Goal: Task Accomplishment & Management: Use online tool/utility

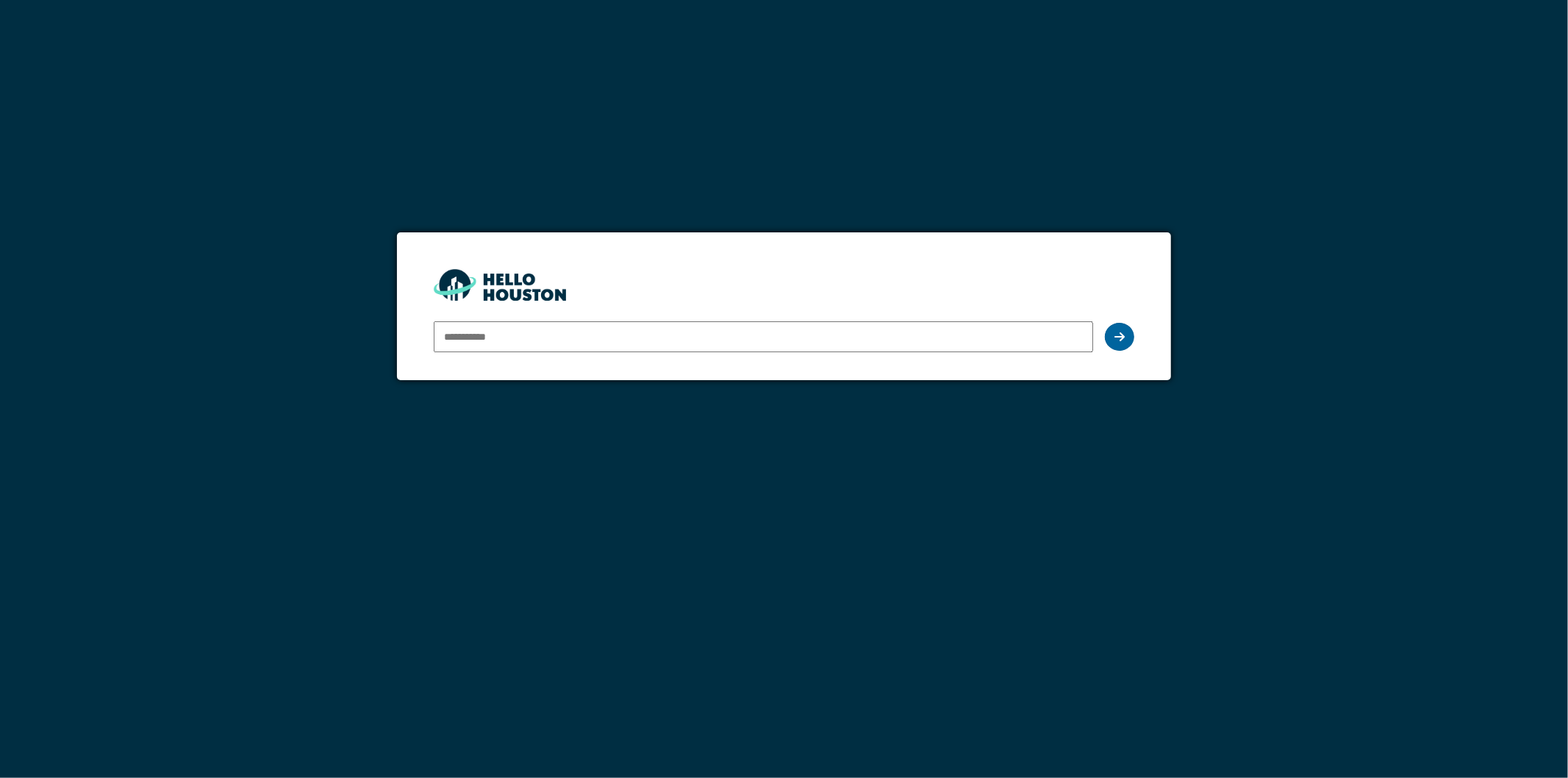
type input "**********"
click at [1112, 340] on div at bounding box center [1120, 336] width 29 height 28
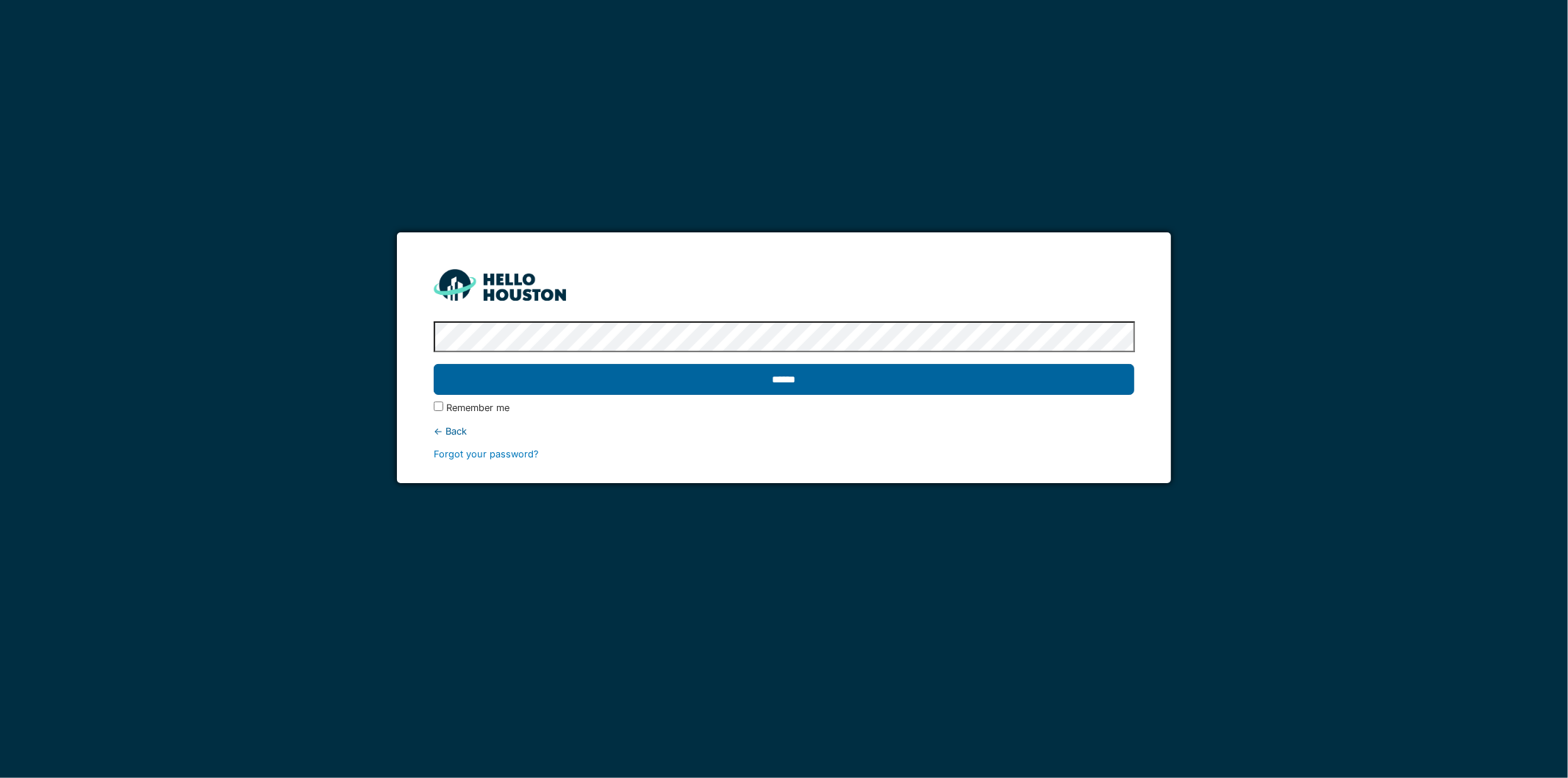
click at [936, 383] on input "******" at bounding box center [784, 379] width 702 height 31
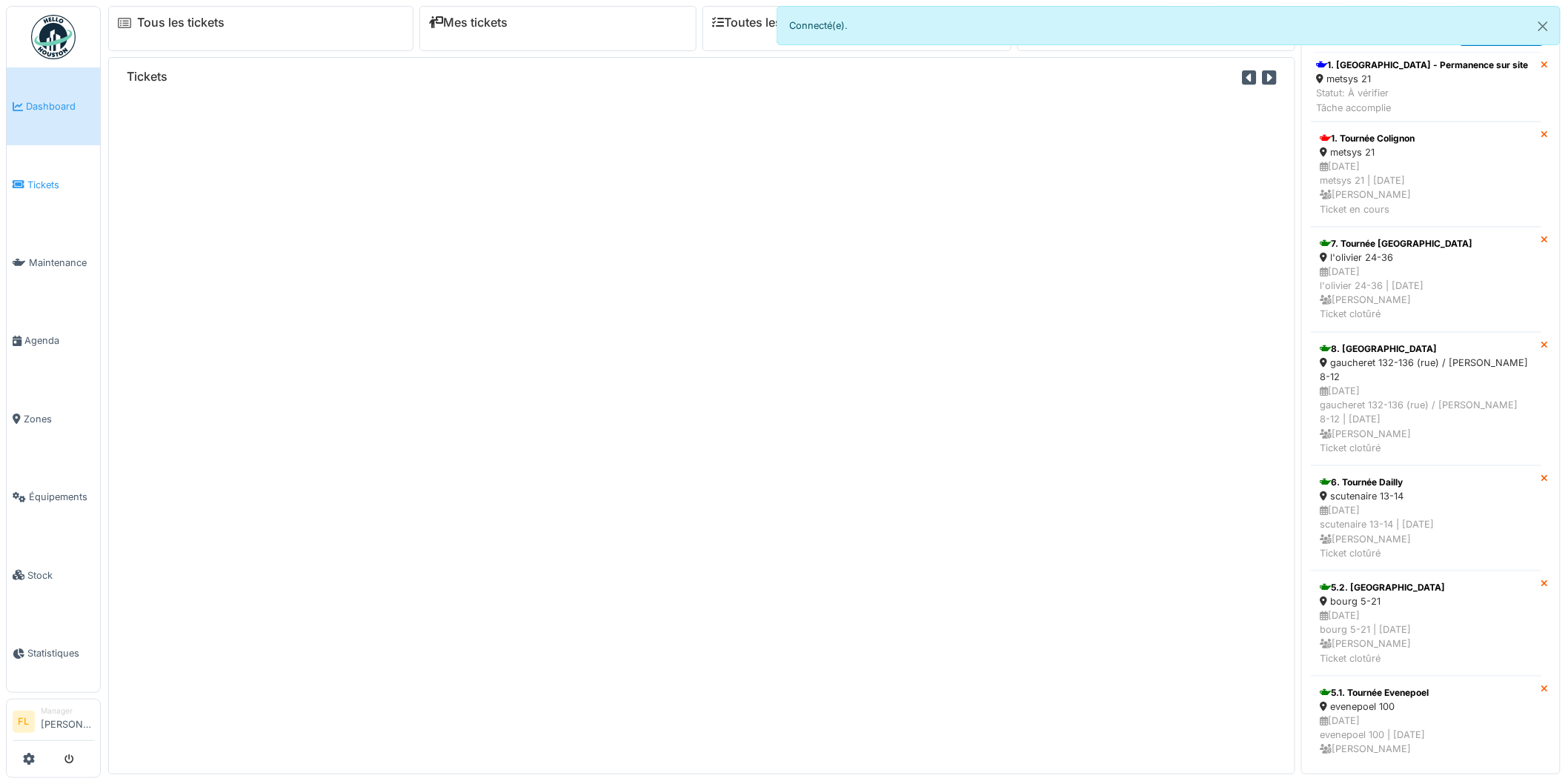
click at [42, 178] on span "Tickets" at bounding box center [61, 185] width 67 height 14
click at [20, 174] on link "Tickets" at bounding box center [53, 184] width 93 height 78
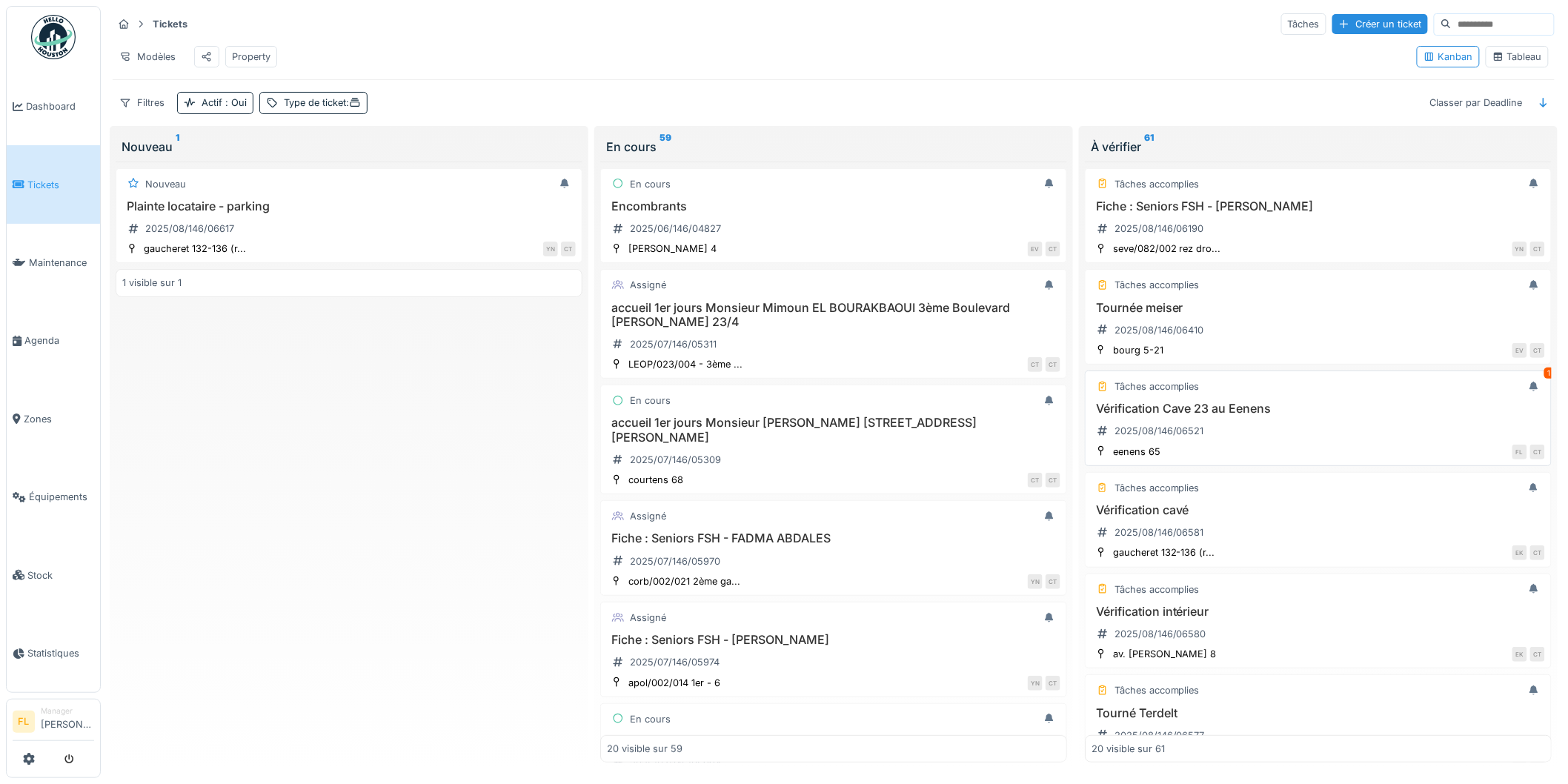
click at [1244, 439] on div "Vérification Cave 23 au Eenens 2025/08/146/06521" at bounding box center [1318, 422] width 454 height 41
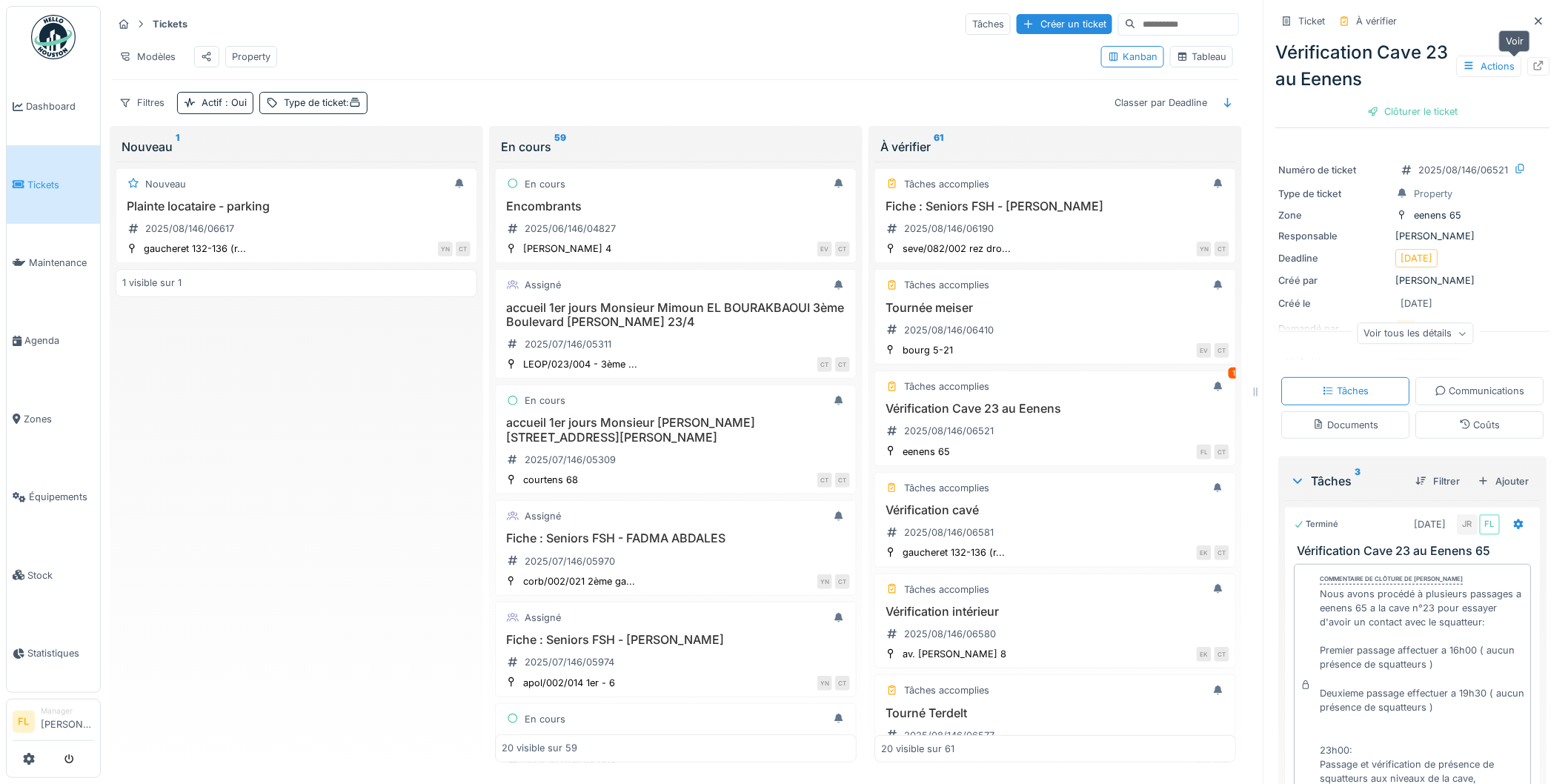
click at [1534, 67] on icon at bounding box center [1540, 66] width 12 height 10
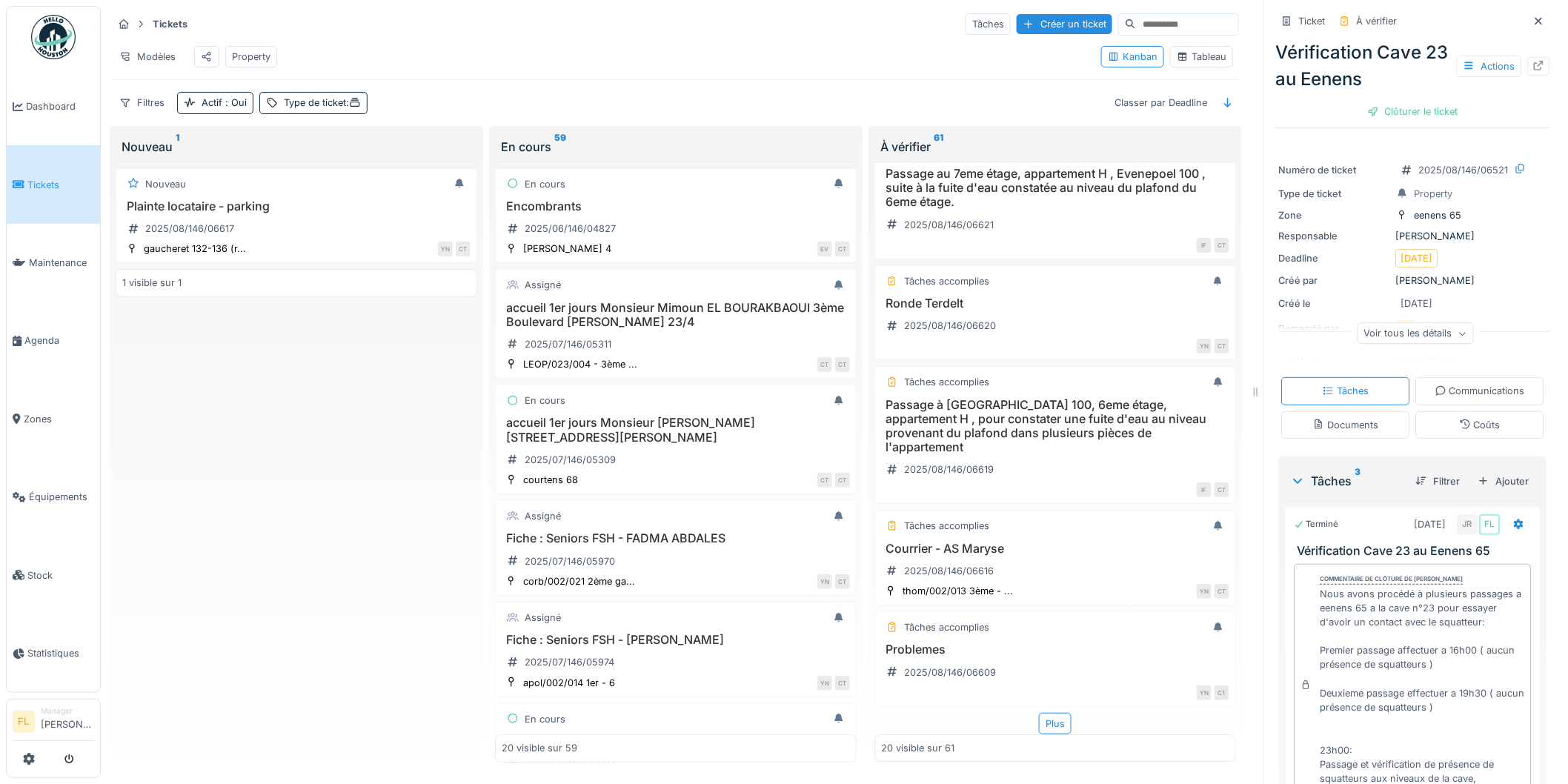
scroll to position [12, 0]
drag, startPoint x: 1019, startPoint y: 699, endPoint x: 1034, endPoint y: 698, distance: 15.0
click at [1031, 713] on div "Plus" at bounding box center [1055, 724] width 362 height 22
click at [1039, 713] on div "Plus" at bounding box center [1055, 724] width 32 height 22
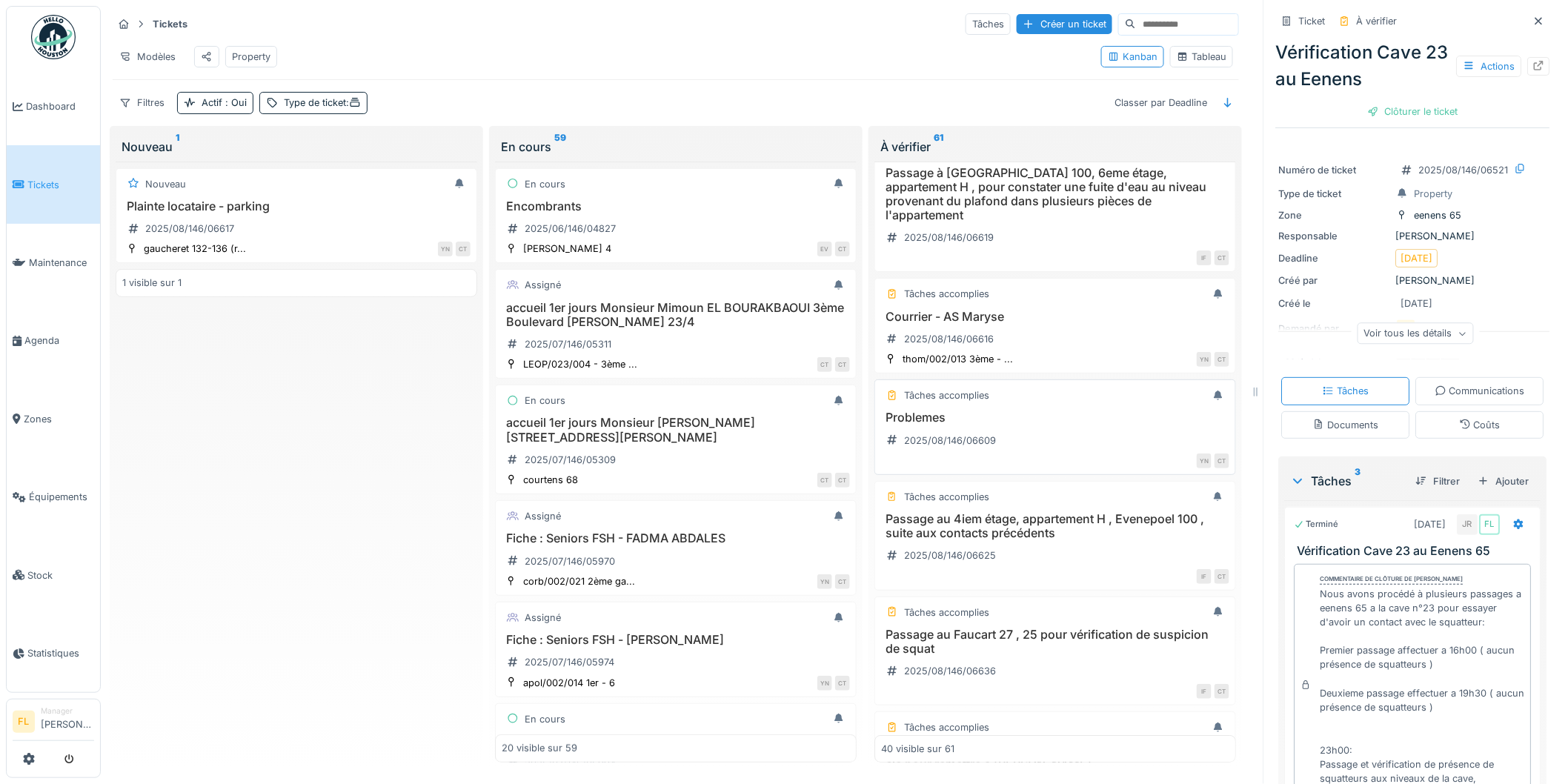
scroll to position [1839, 0]
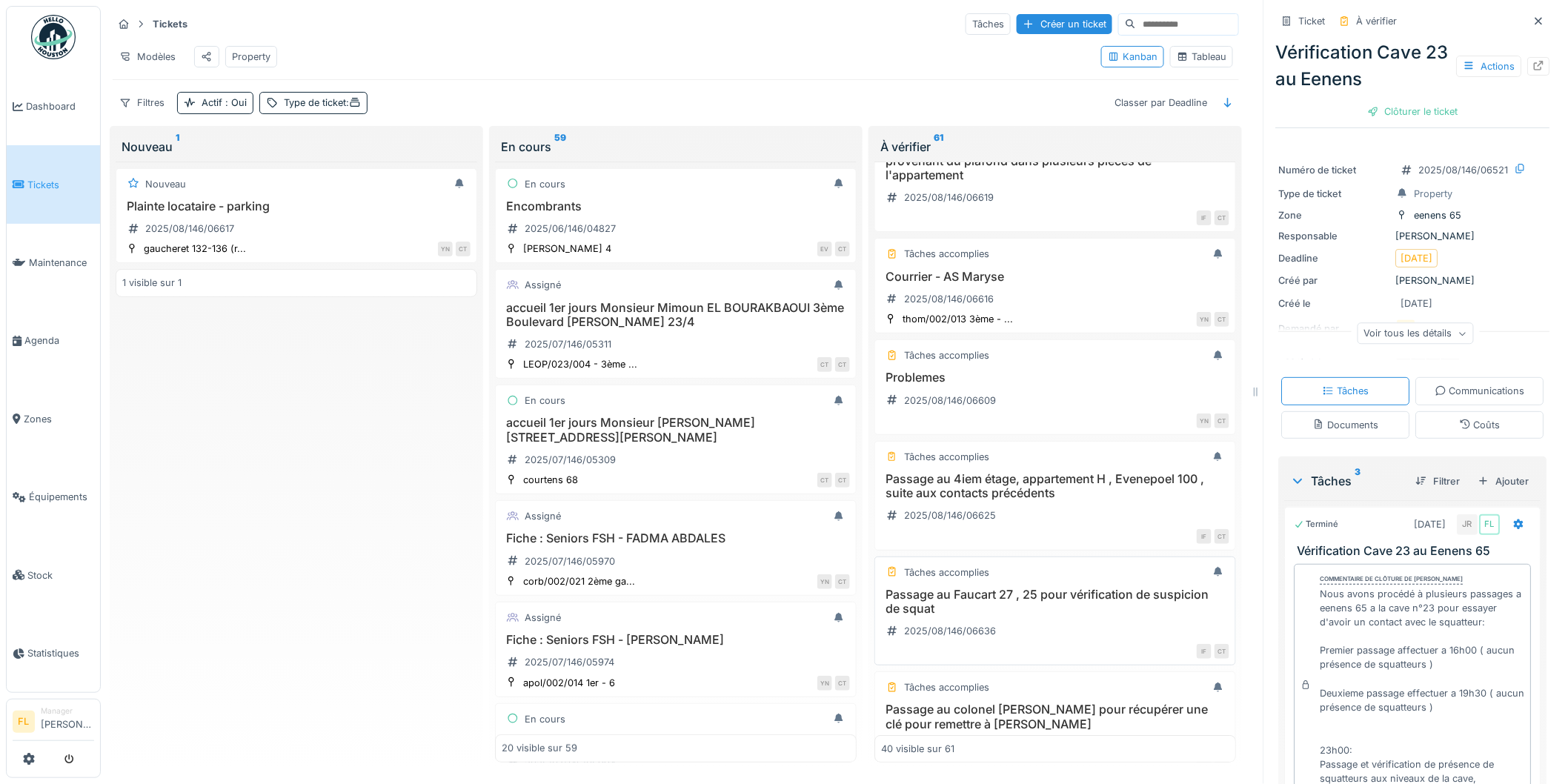
click at [1041, 596] on h3 "Passage au Faucart 27 , 25 pour vérification de suspicion de squat" at bounding box center [1055, 601] width 349 height 28
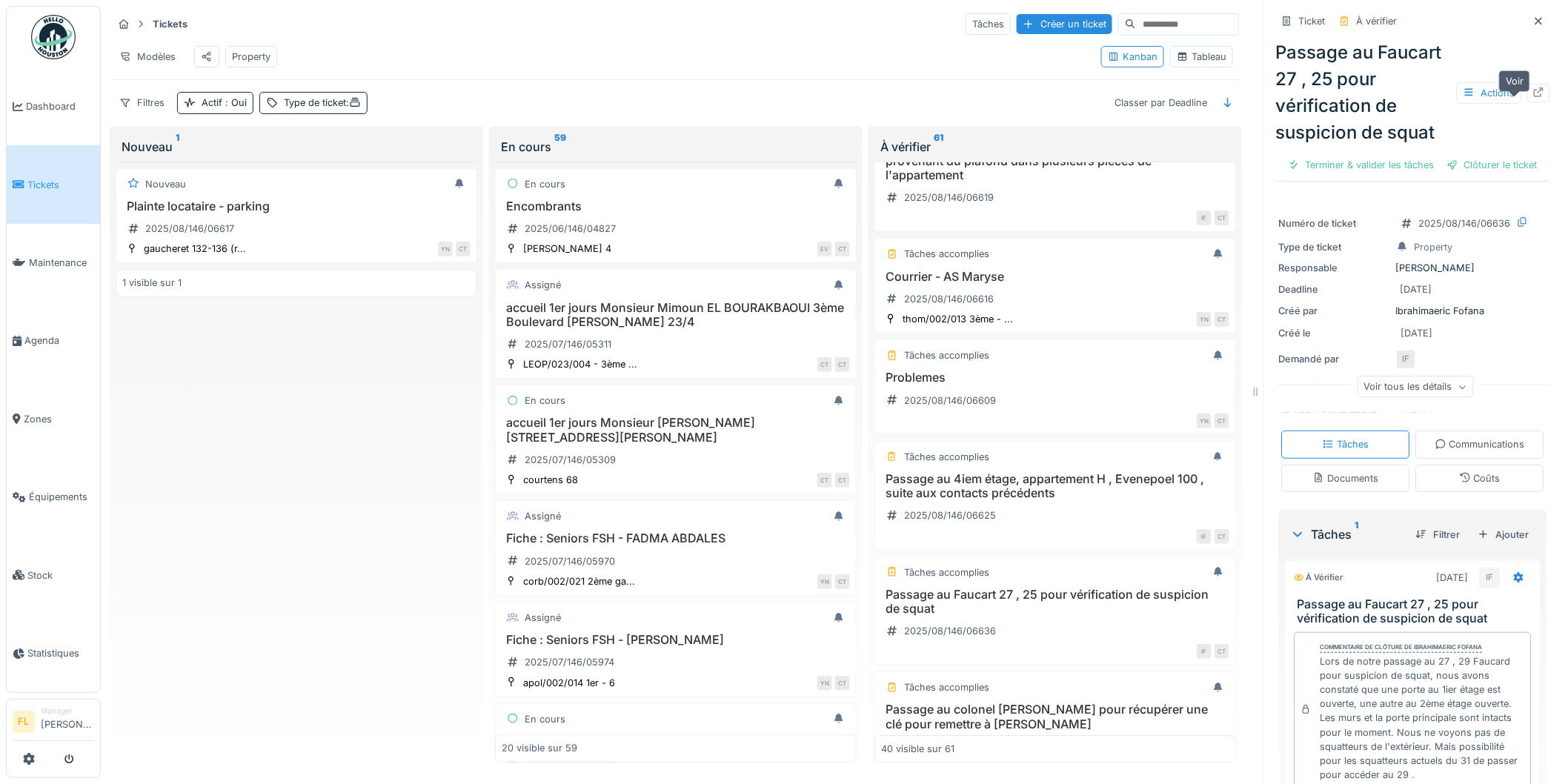
click at [1534, 92] on icon at bounding box center [1540, 92] width 12 height 10
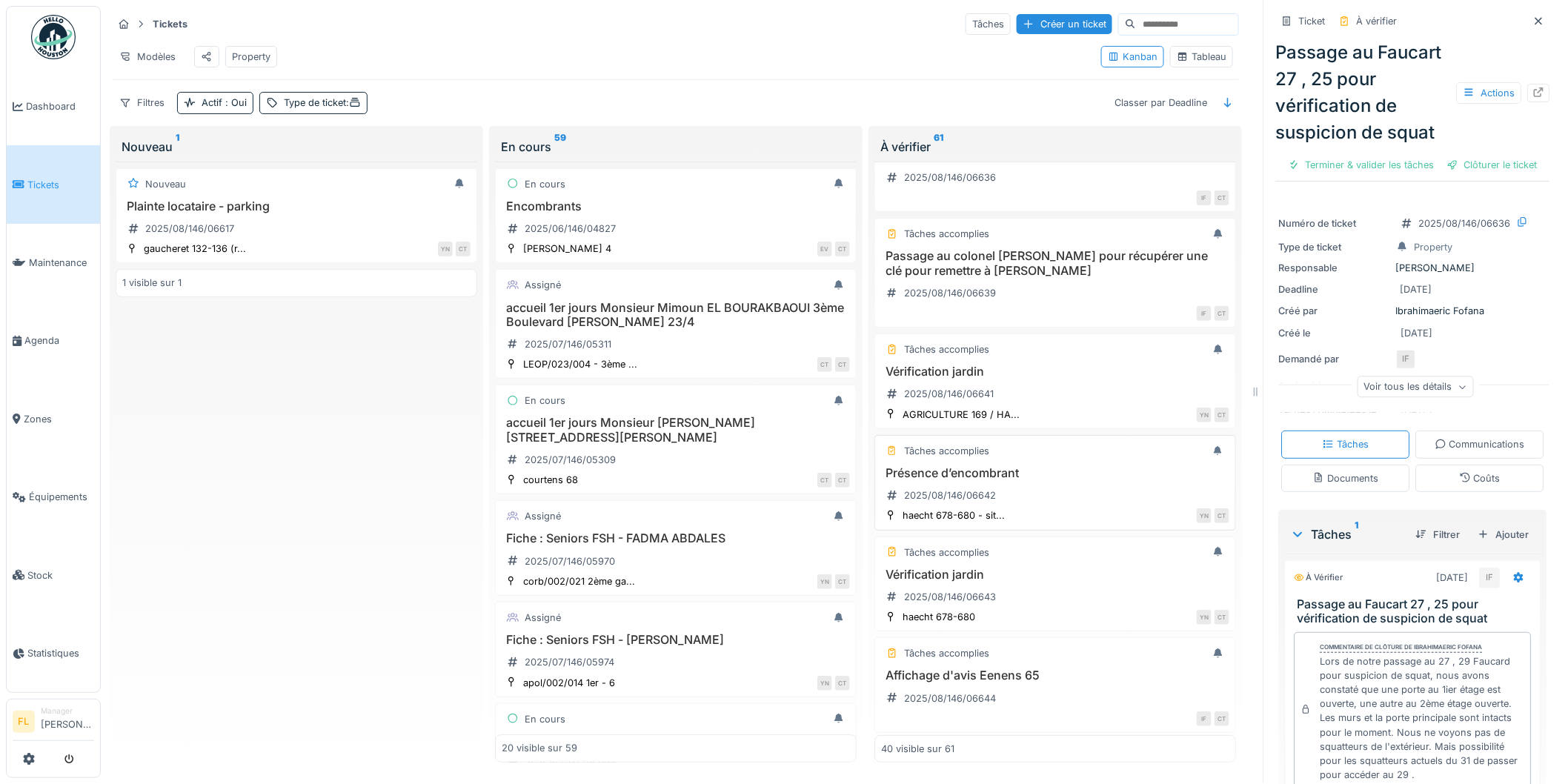
scroll to position [2332, 0]
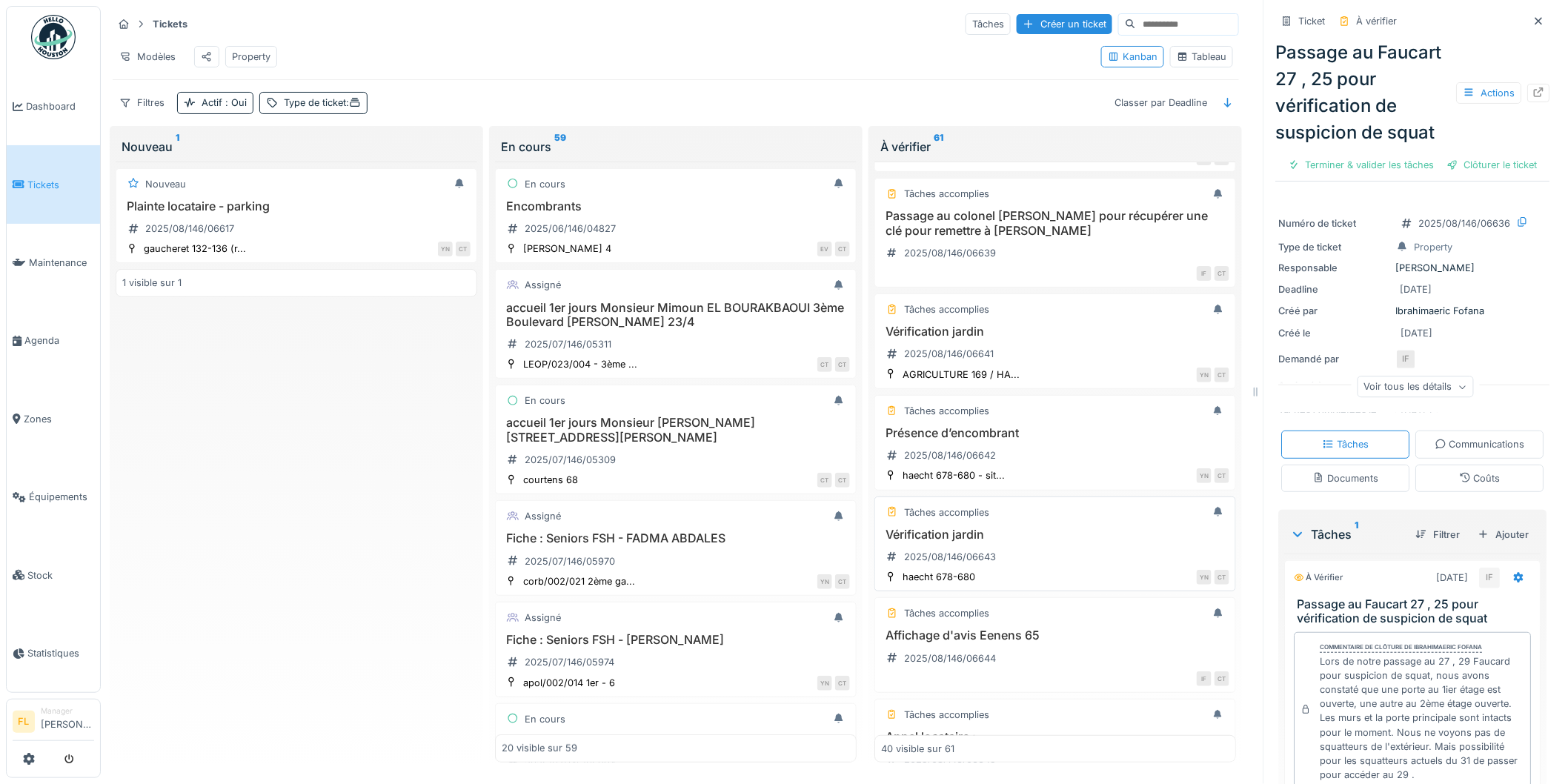
click at [991, 548] on div "Vérification jardin 2025/08/146/06643" at bounding box center [1055, 548] width 349 height 41
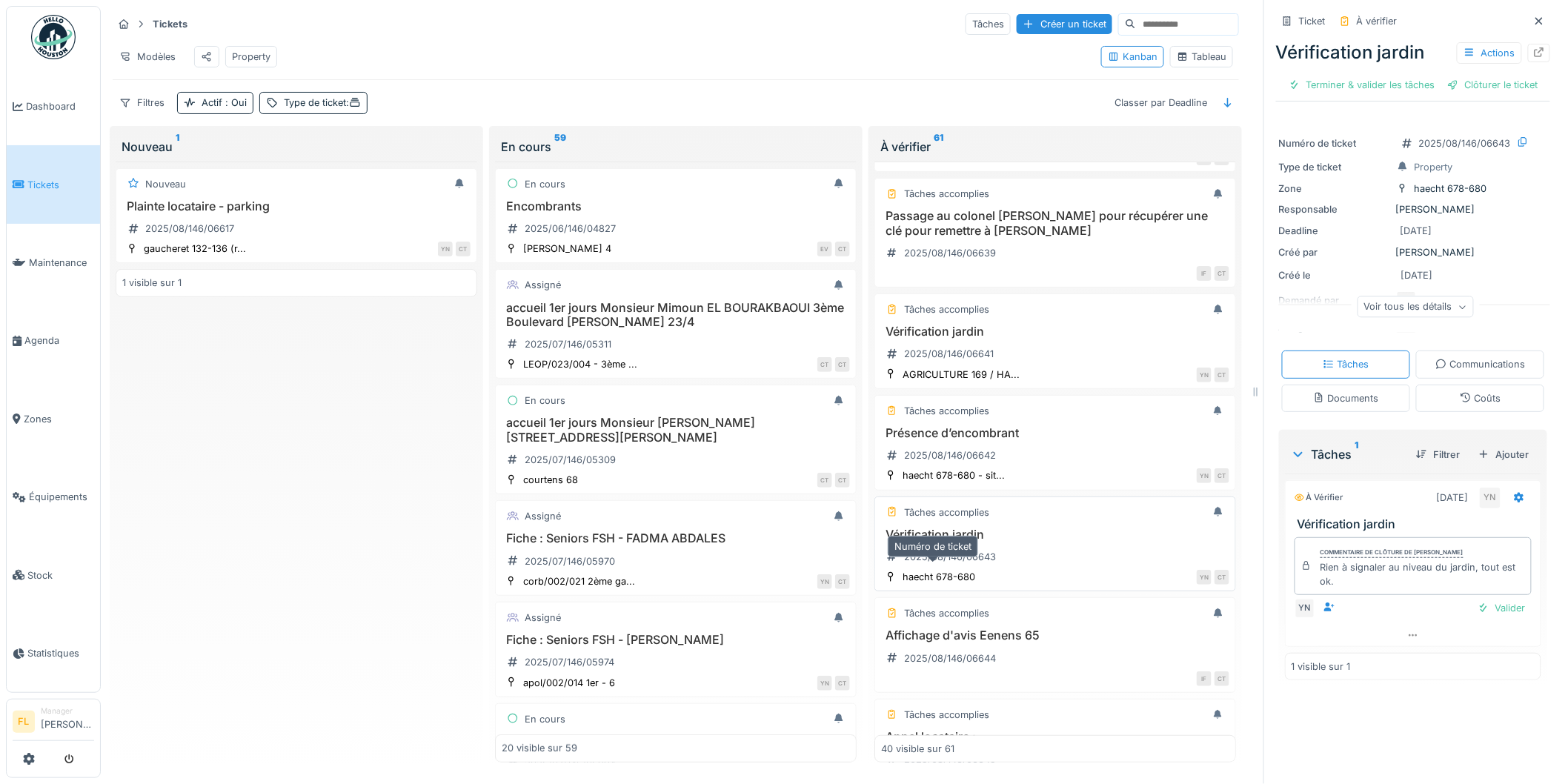
drag, startPoint x: 938, startPoint y: 553, endPoint x: 946, endPoint y: 546, distance: 10.6
click at [937, 553] on div "2025/08/146/06643" at bounding box center [941, 557] width 120 height 19
click at [996, 527] on div "Tâches accomplies Vérification jardin 2025/08/146/06643 haecht 678-680 YN CT" at bounding box center [1055, 543] width 362 height 95
click at [1535, 47] on icon at bounding box center [1540, 52] width 10 height 10
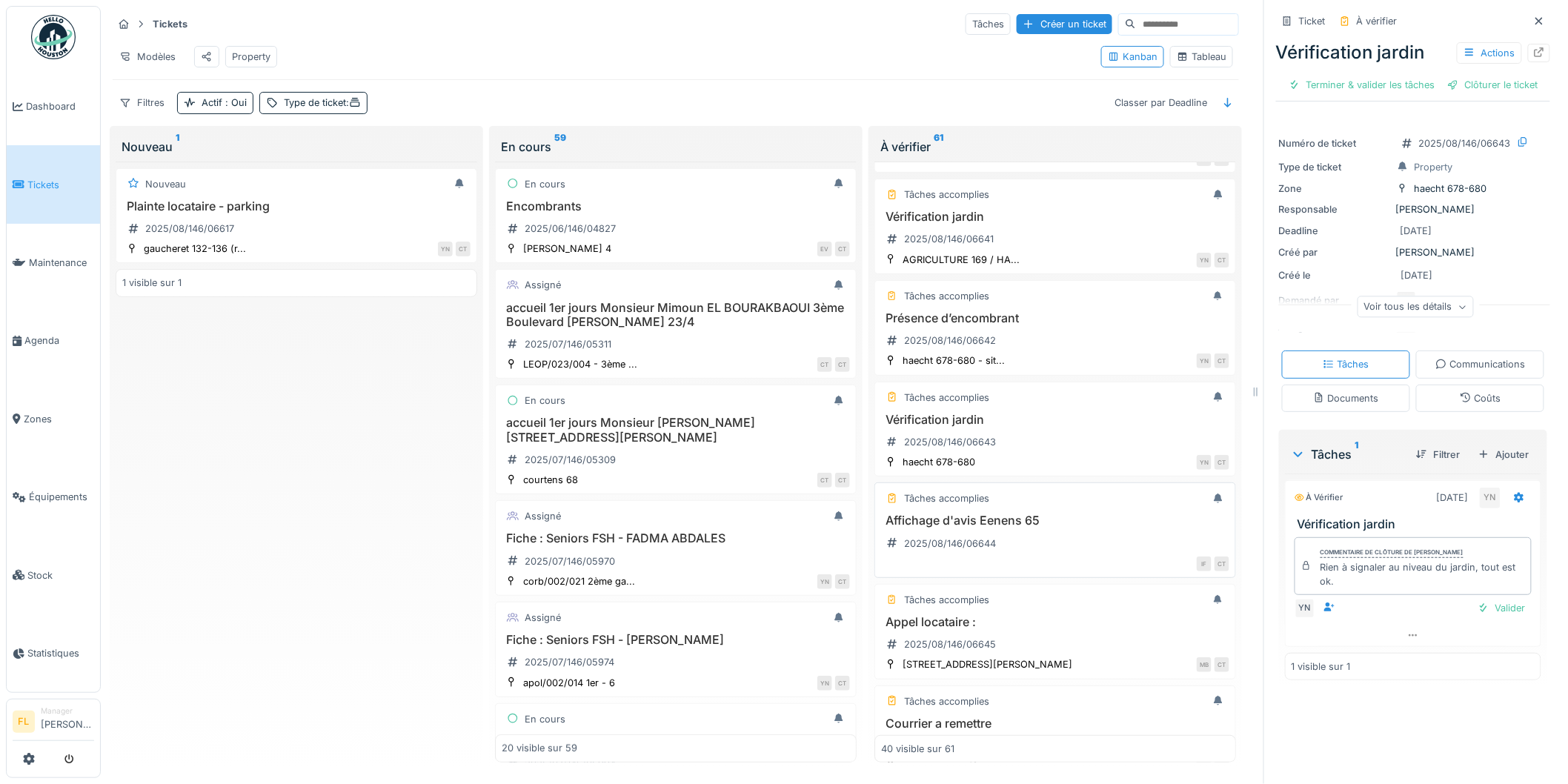
scroll to position [2497, 0]
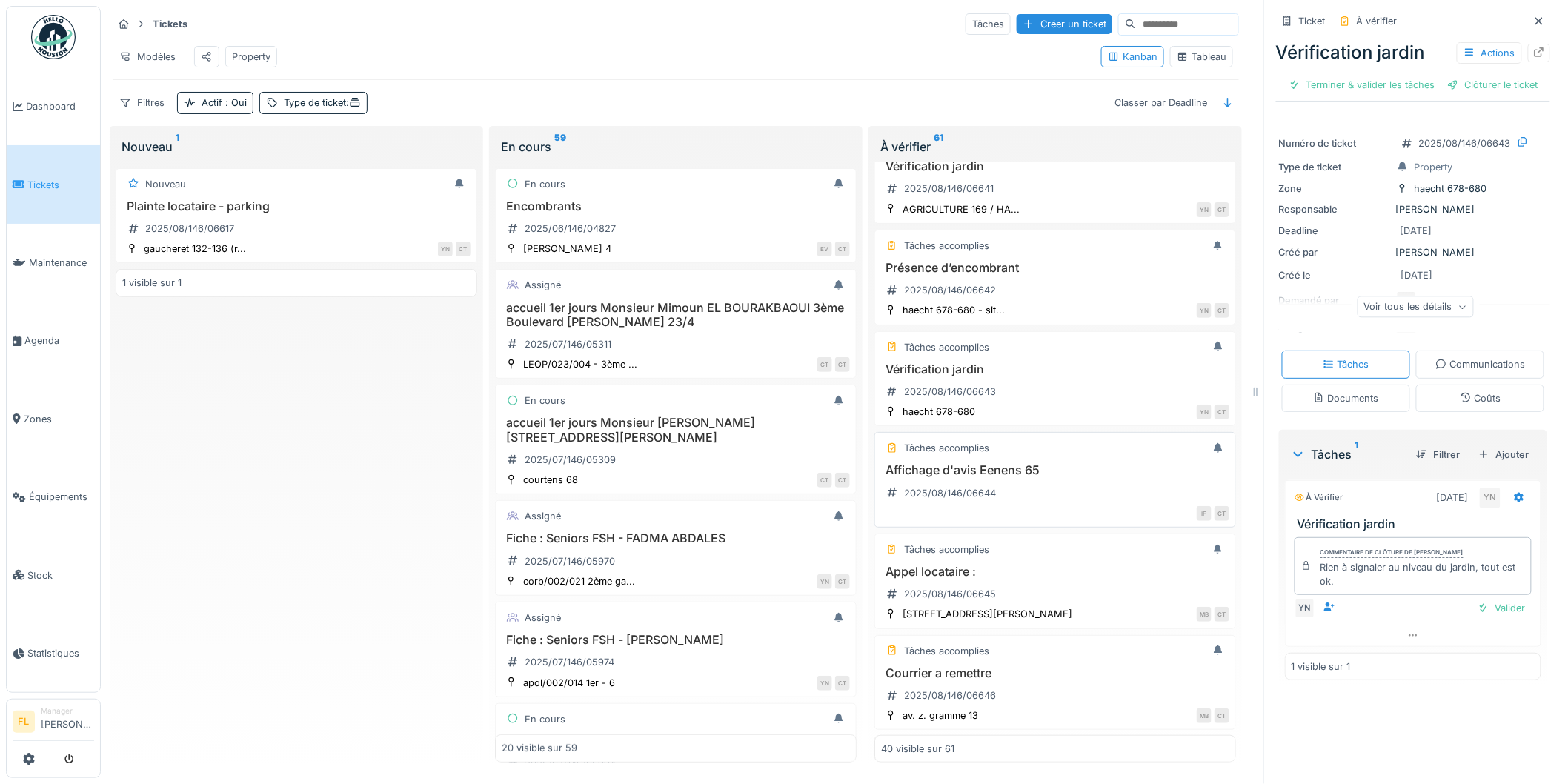
click at [1027, 477] on h3 "Affichage d'avis Eenens 65" at bounding box center [1055, 471] width 349 height 14
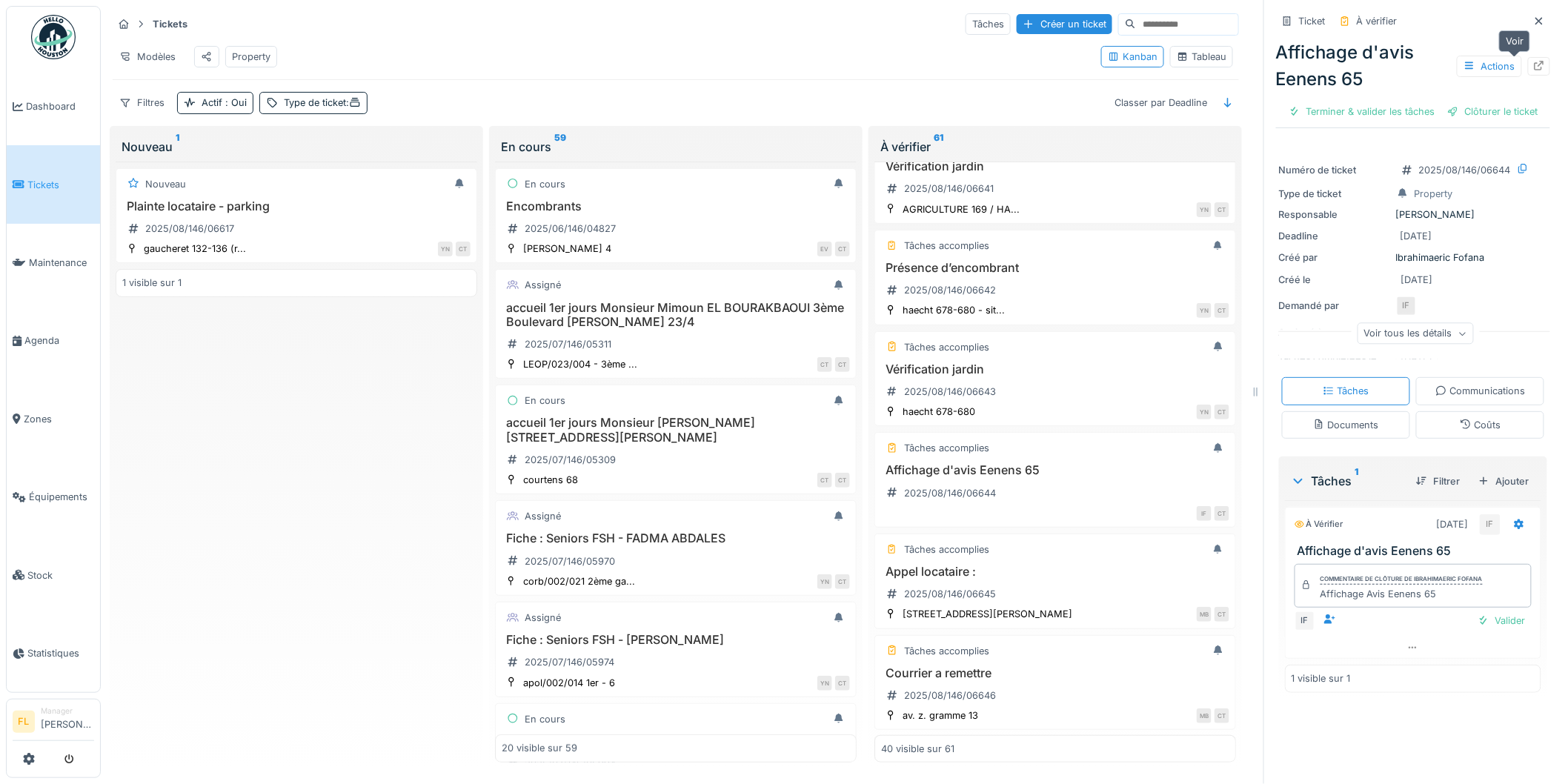
click at [1534, 61] on icon at bounding box center [1540, 66] width 12 height 10
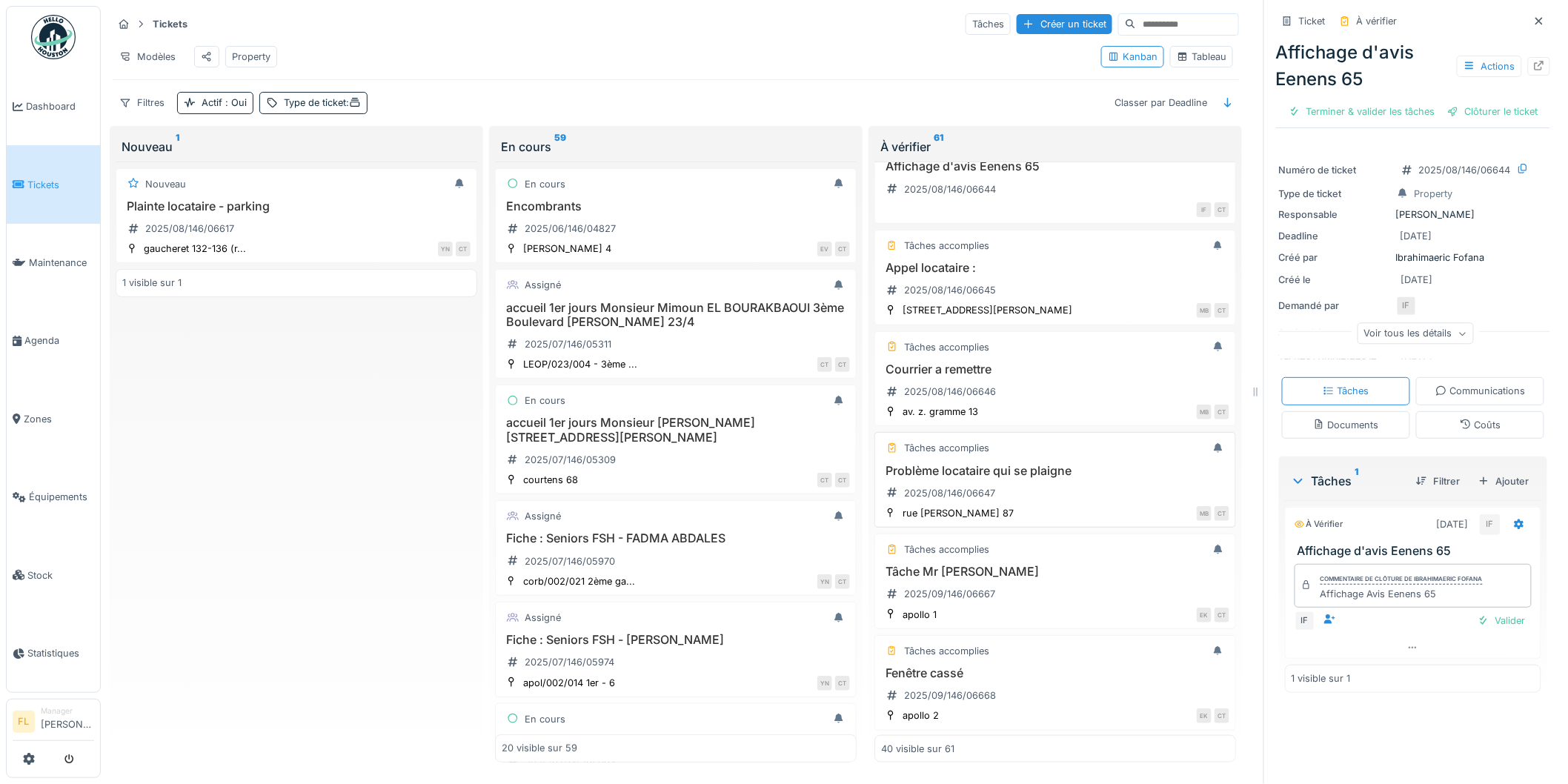
scroll to position [2827, 0]
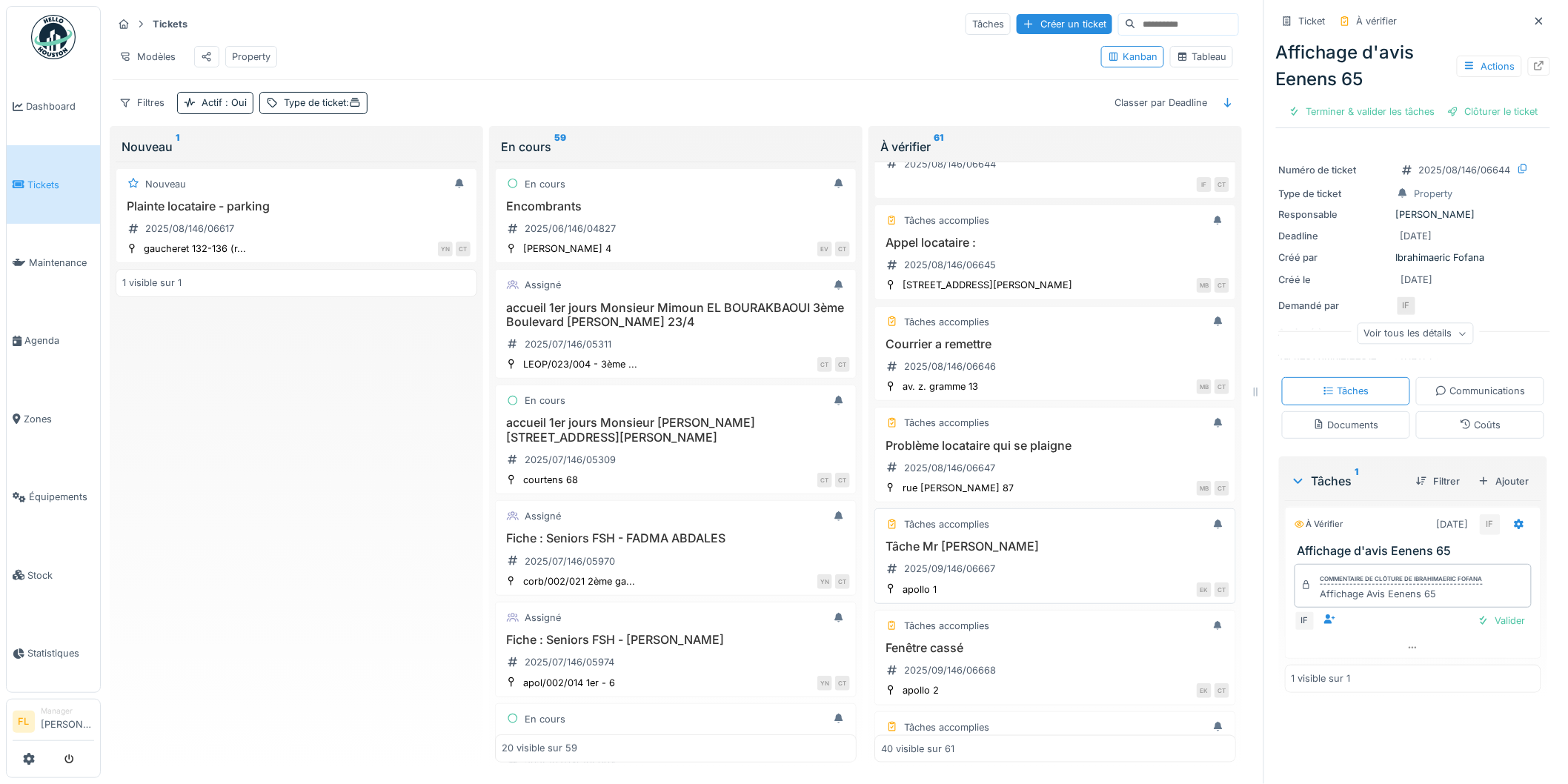
click at [1002, 554] on h3 "Tâche Mr [PERSON_NAME]" at bounding box center [1055, 546] width 349 height 14
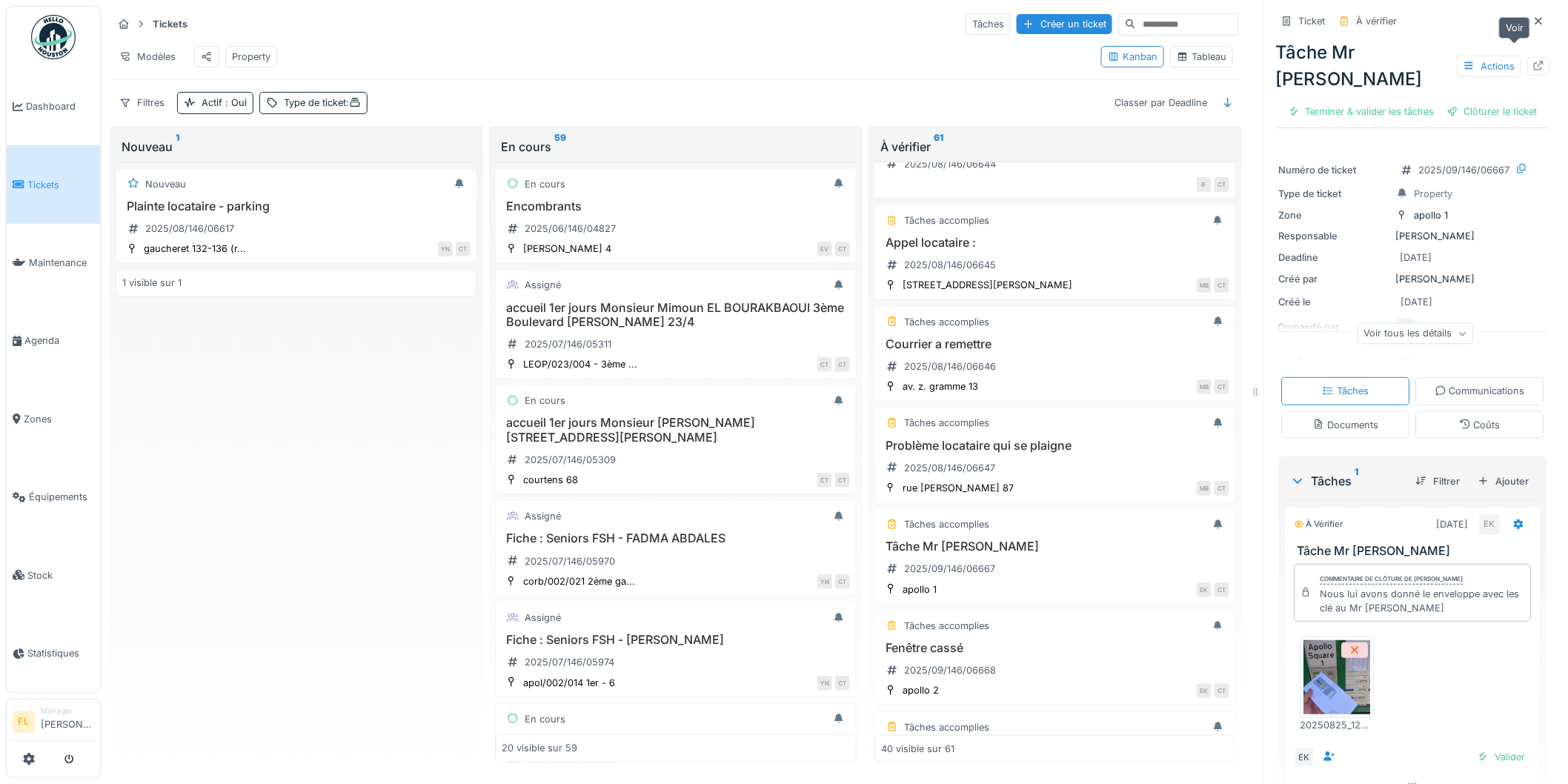
click at [1534, 61] on icon at bounding box center [1540, 66] width 12 height 10
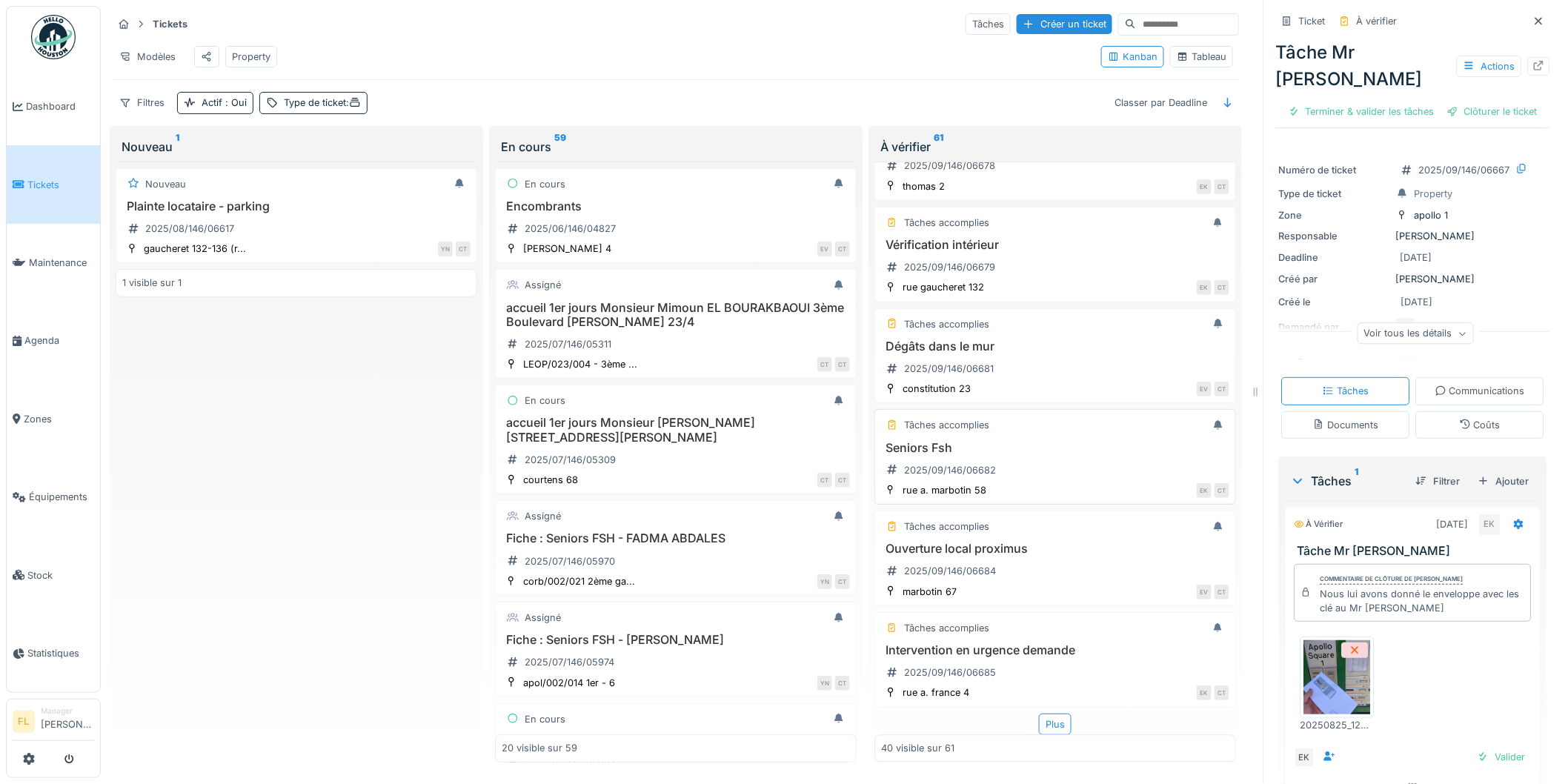
scroll to position [3675, 0]
click at [1041, 714] on div "Plus" at bounding box center [1055, 725] width 32 height 22
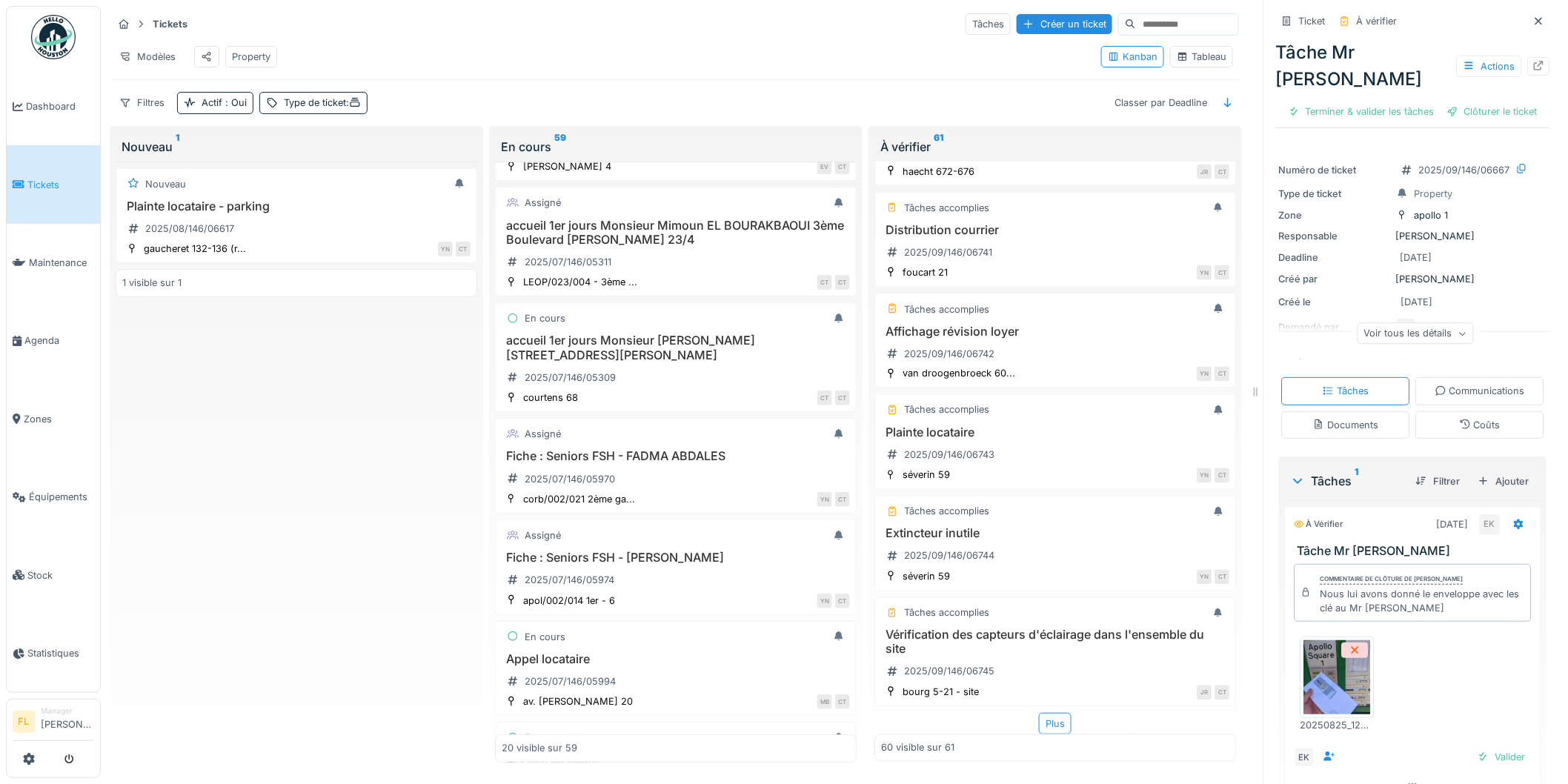
scroll to position [0, 0]
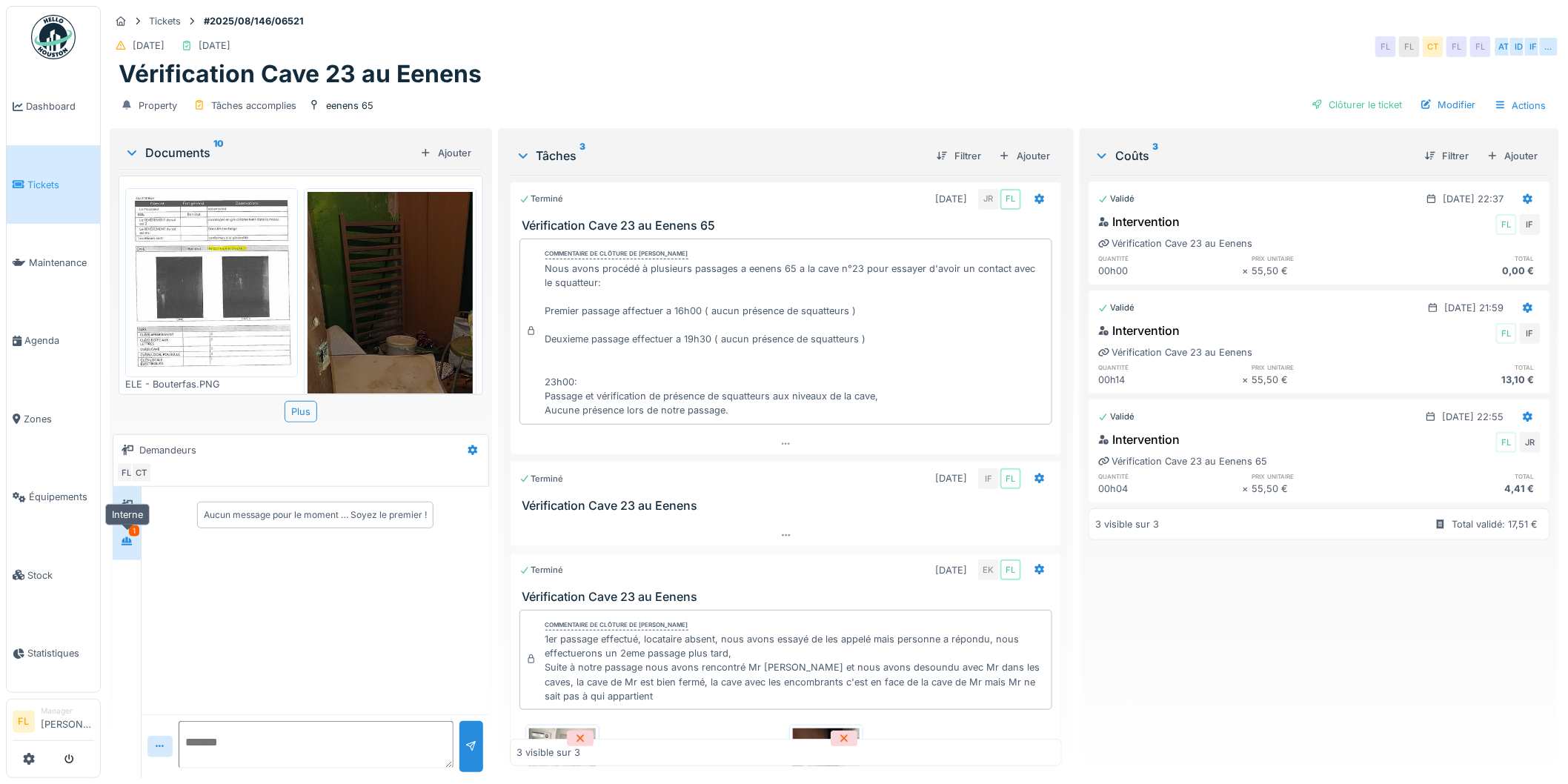
click at [124, 536] on icon at bounding box center [127, 541] width 12 height 10
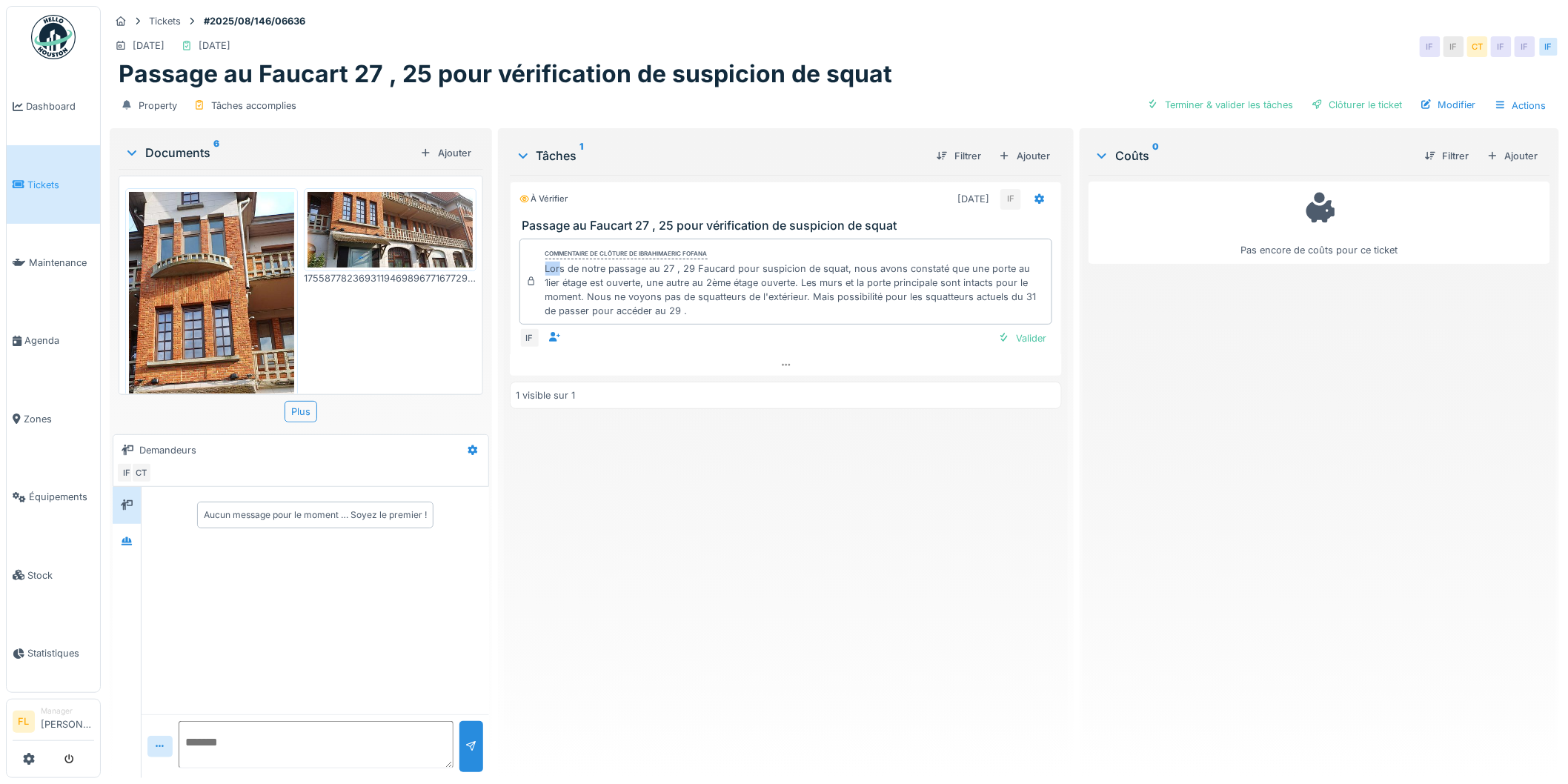
drag, startPoint x: 536, startPoint y: 270, endPoint x: 547, endPoint y: 270, distance: 11.0
click at [552, 270] on div "Commentaire de clôture de Ibrahimaeric Fofana Lors de notre passage au 27 , 29 …" at bounding box center [786, 282] width 533 height 86
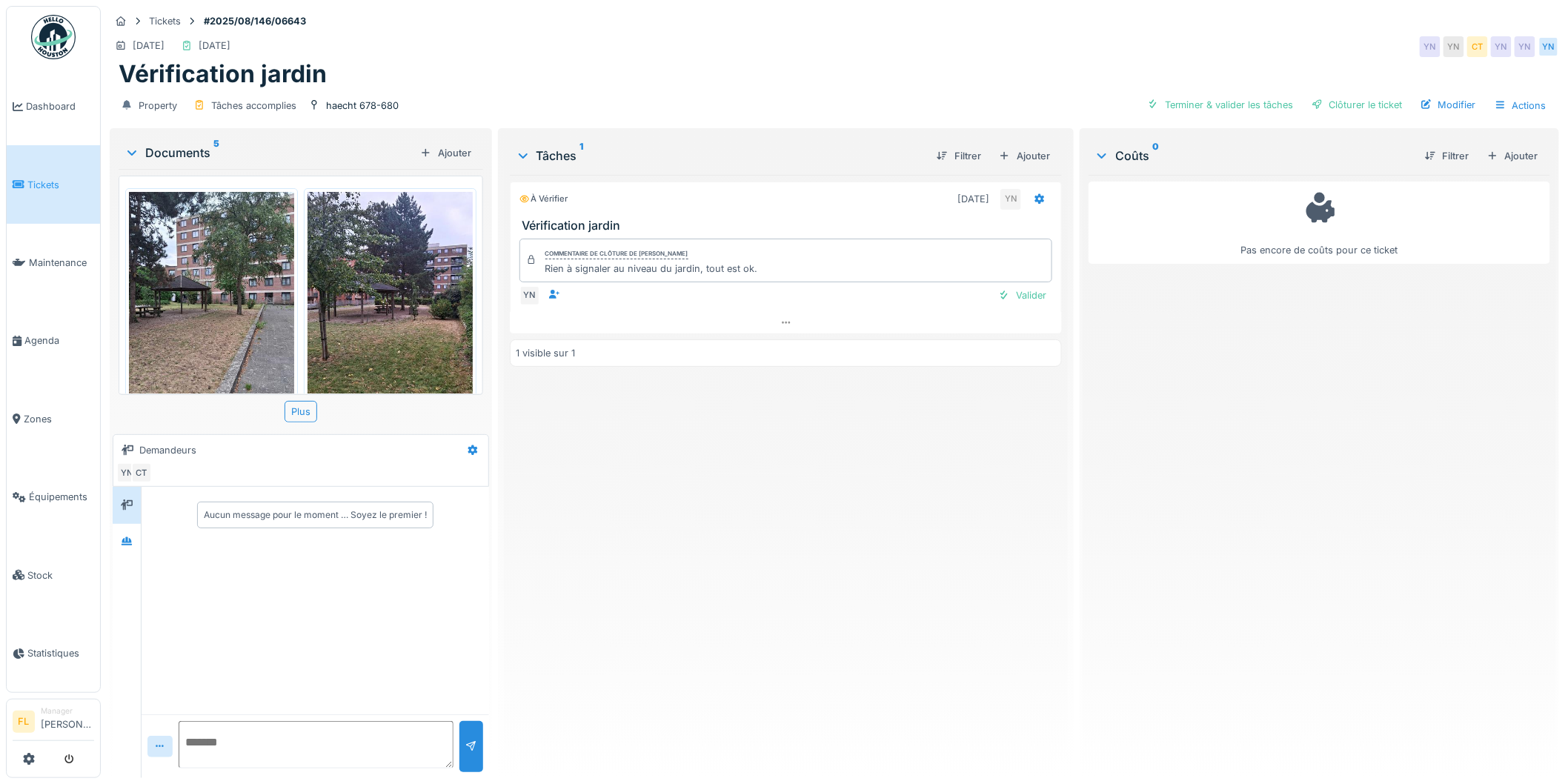
click at [184, 279] on img at bounding box center [211, 302] width 165 height 220
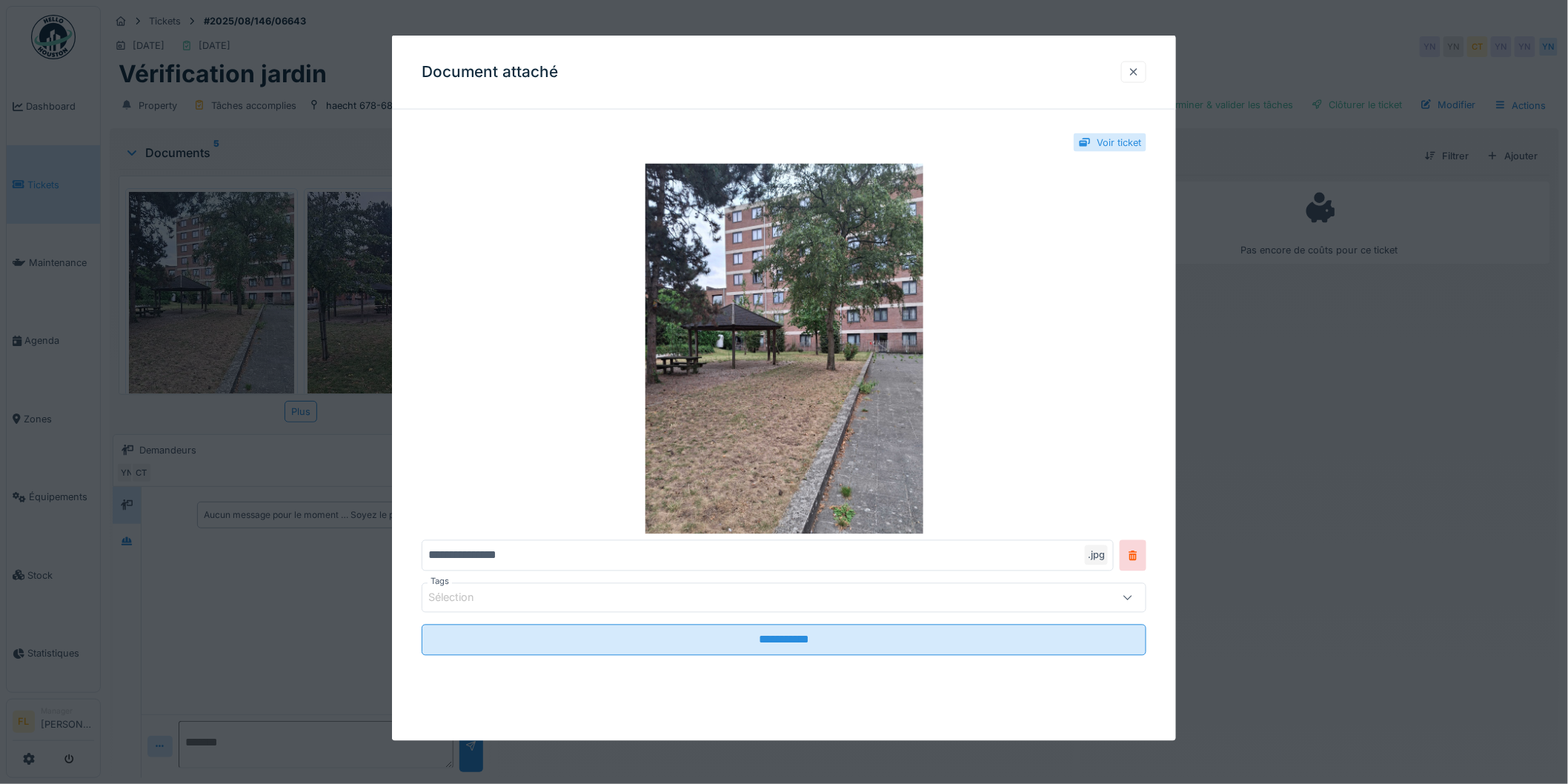
click at [1140, 77] on div at bounding box center [1134, 72] width 12 height 14
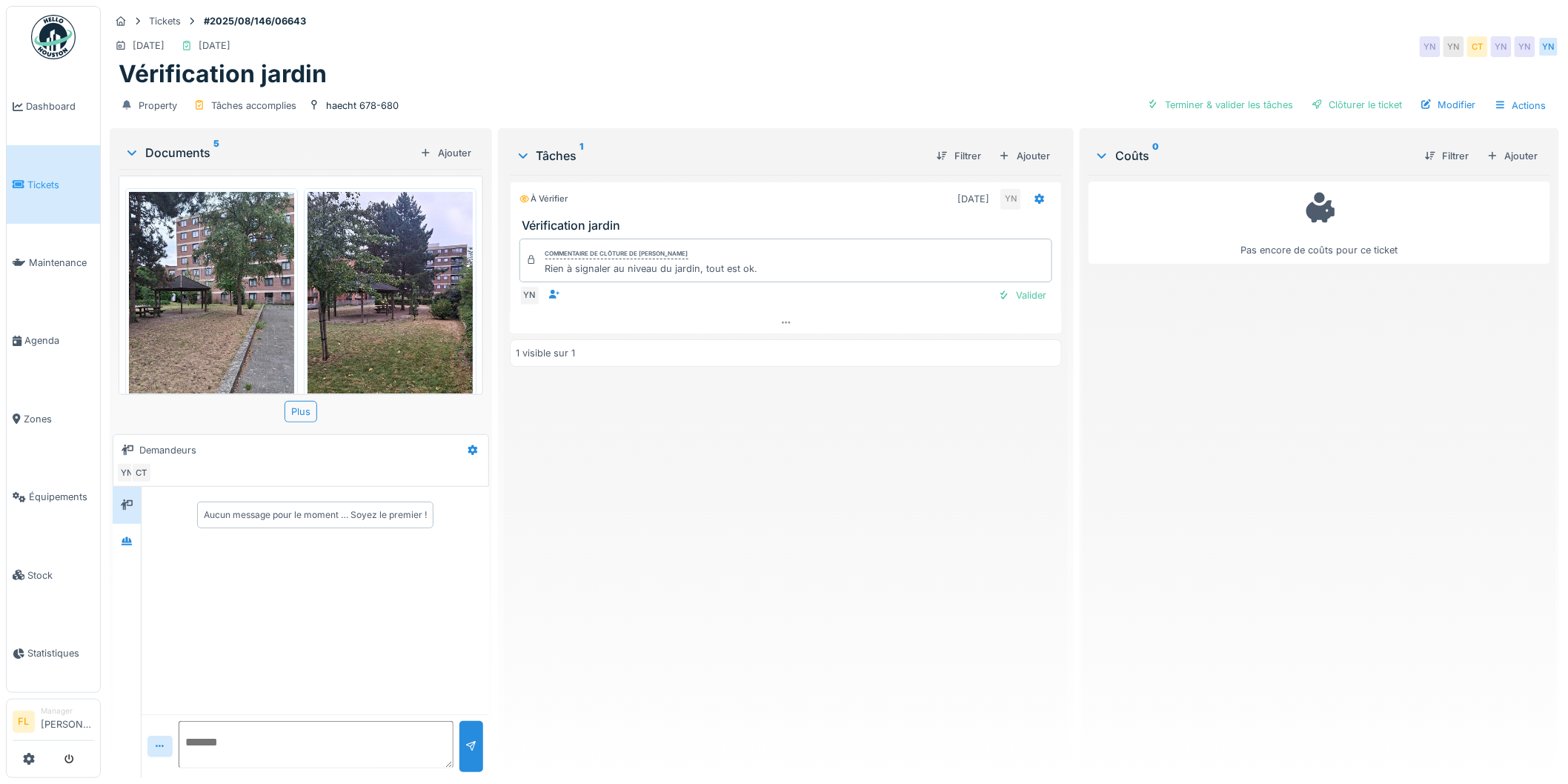
click at [409, 295] on img at bounding box center [390, 302] width 165 height 220
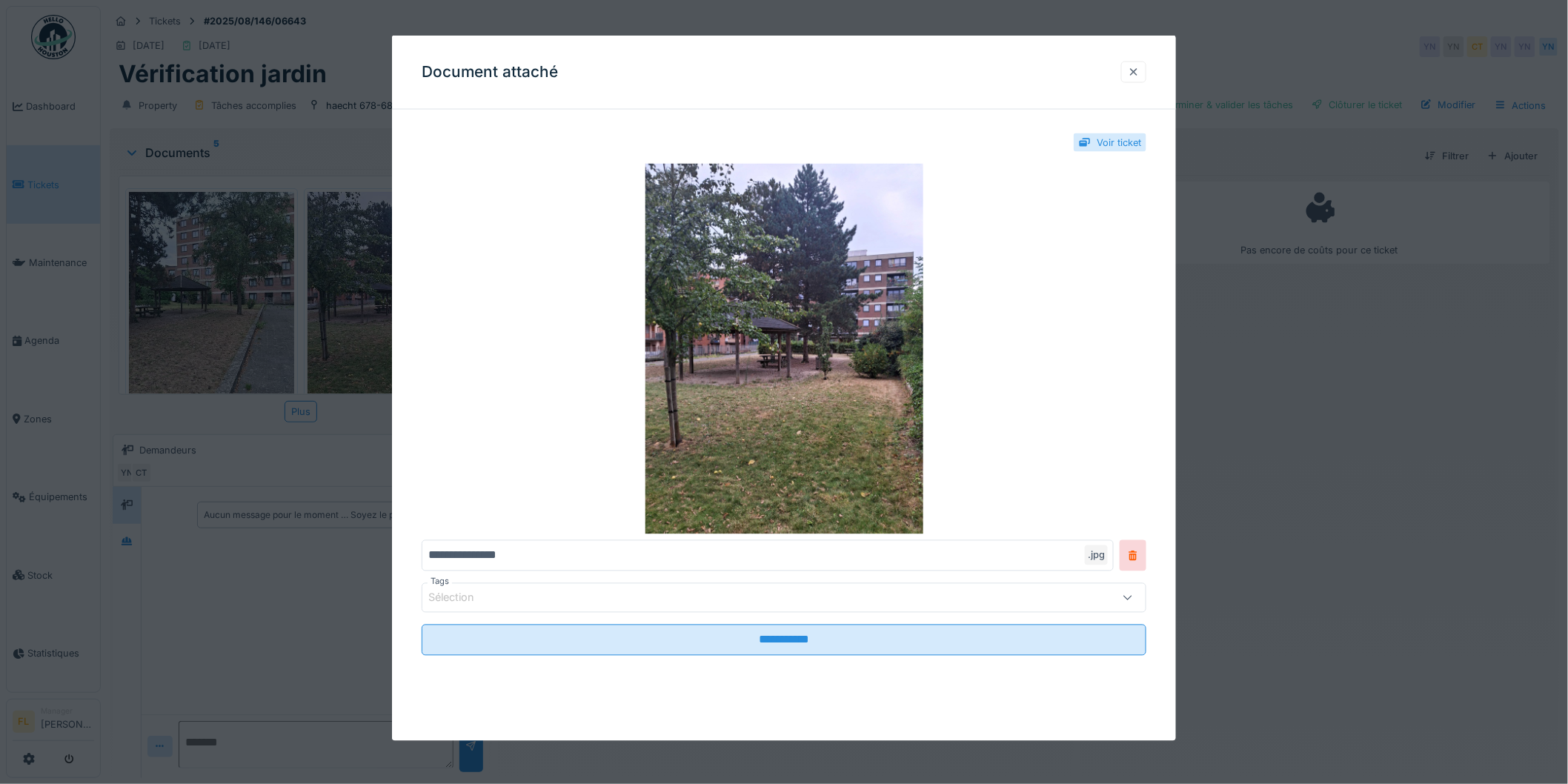
click at [1140, 68] on div at bounding box center [1134, 72] width 12 height 14
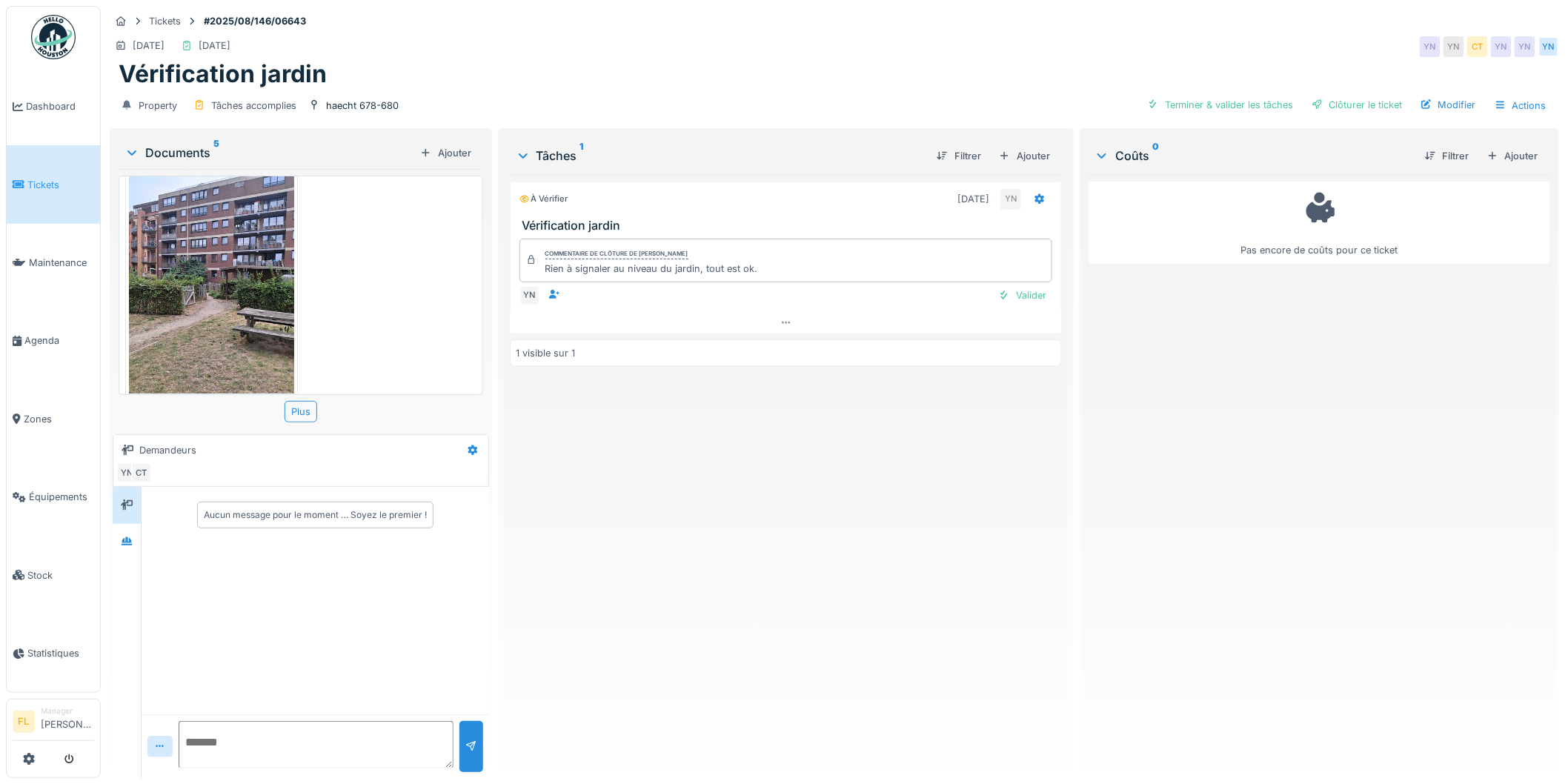
scroll to position [12, 0]
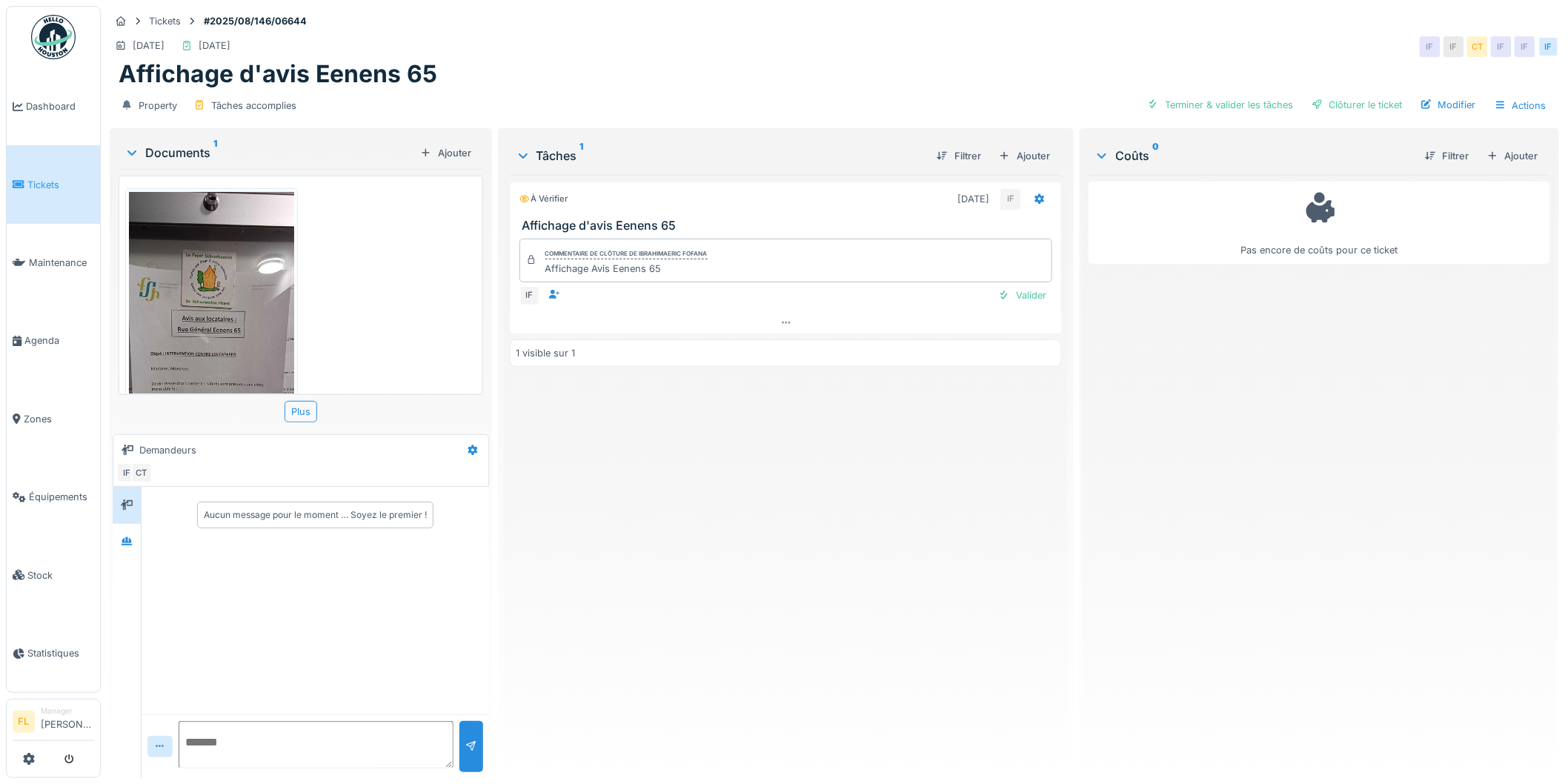
click at [209, 300] on img at bounding box center [211, 370] width 165 height 359
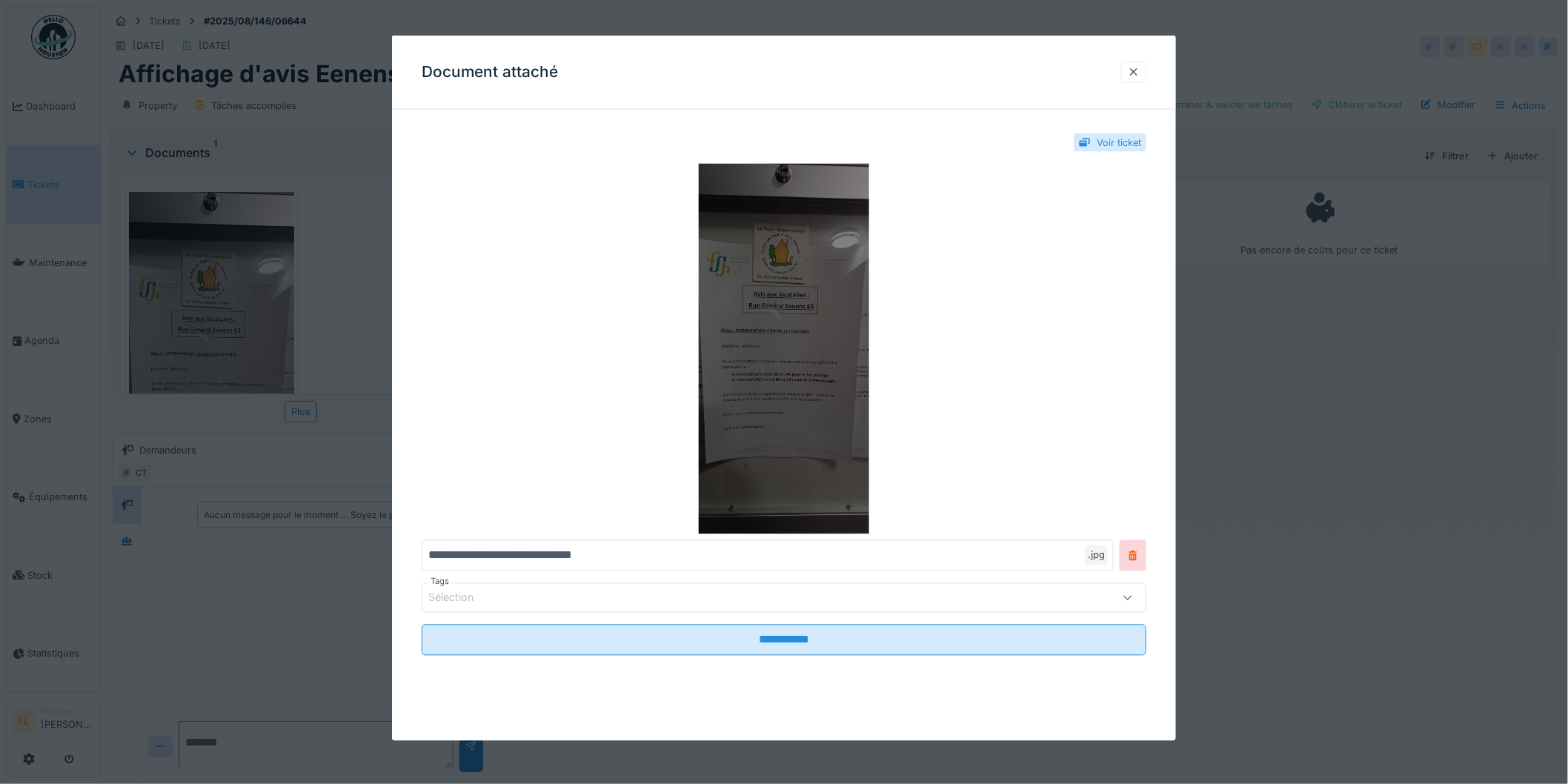
click at [775, 375] on img at bounding box center [784, 349] width 725 height 370
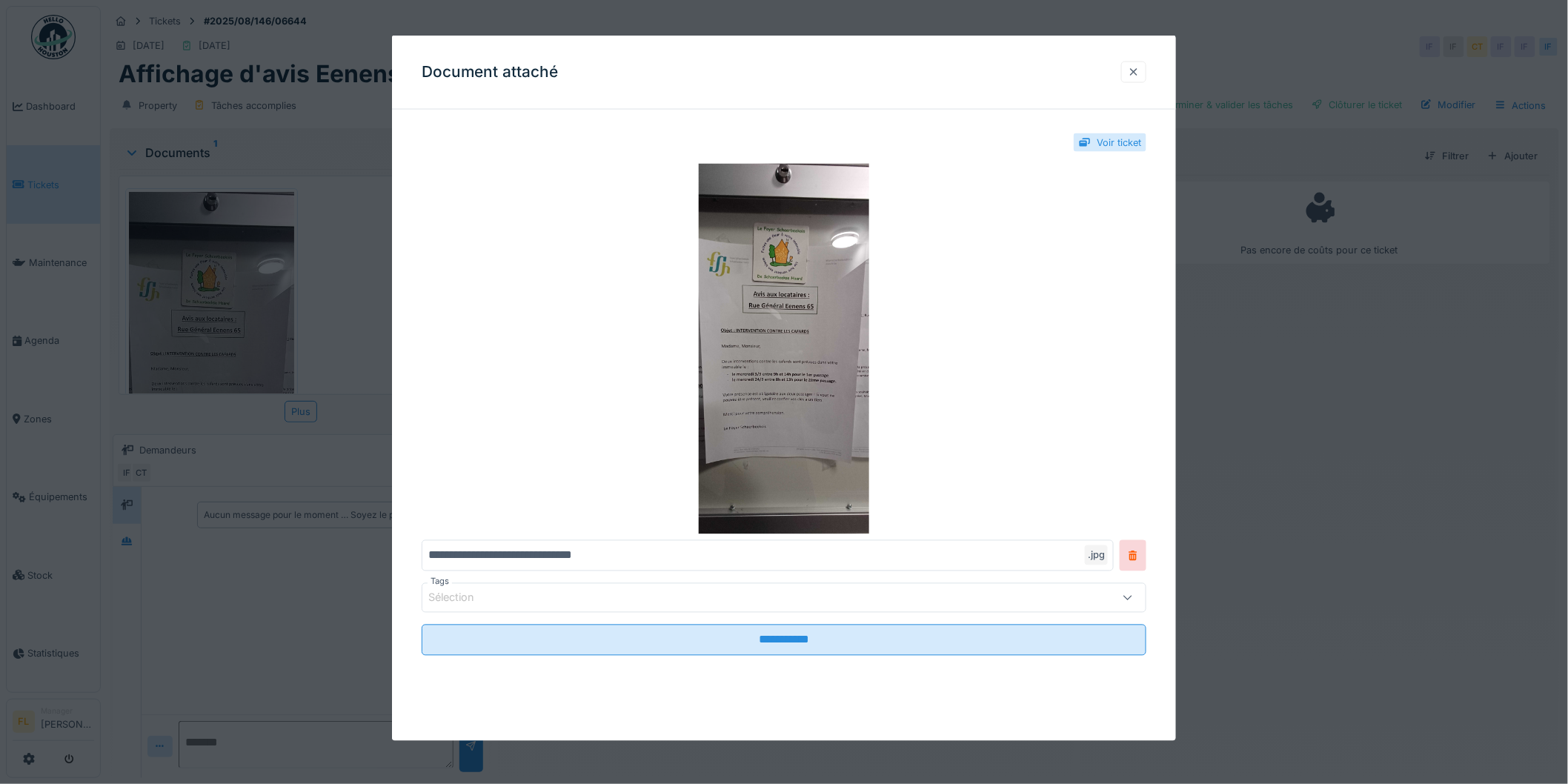
click at [1140, 73] on div at bounding box center [1134, 72] width 12 height 14
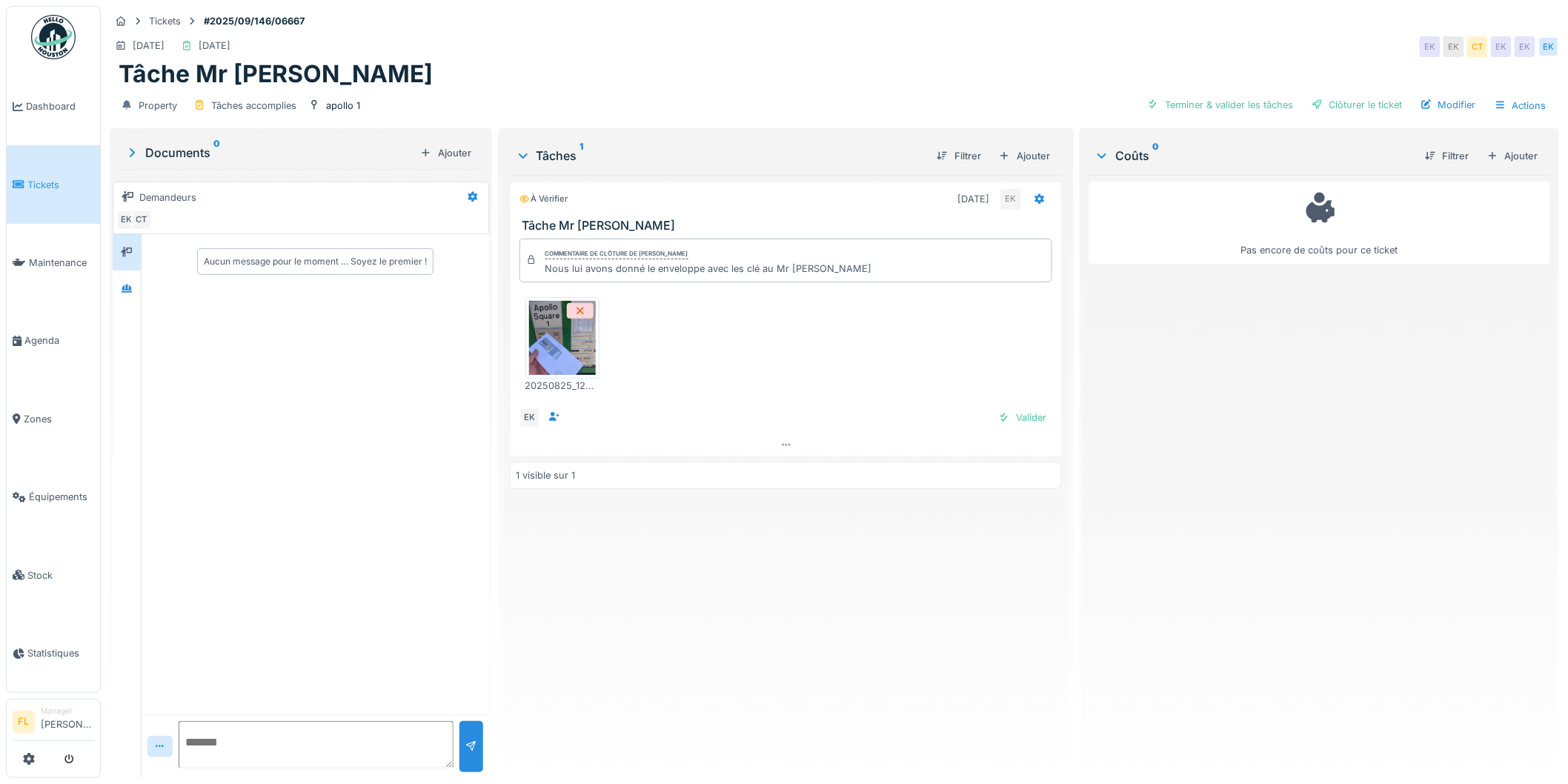
click at [551, 343] on img at bounding box center [563, 337] width 67 height 74
